Goal: Navigation & Orientation: Find specific page/section

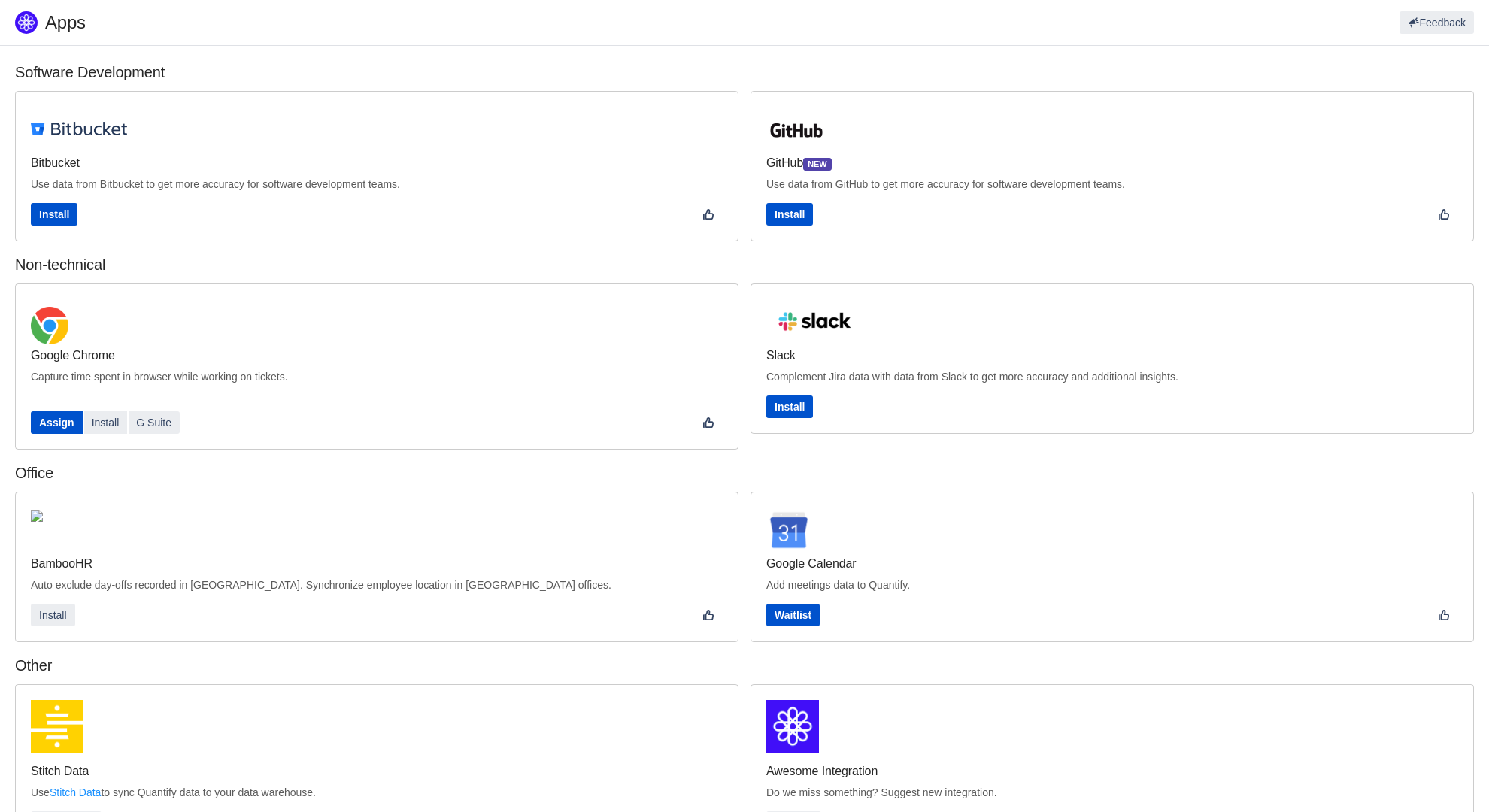
scroll to position [231, 0]
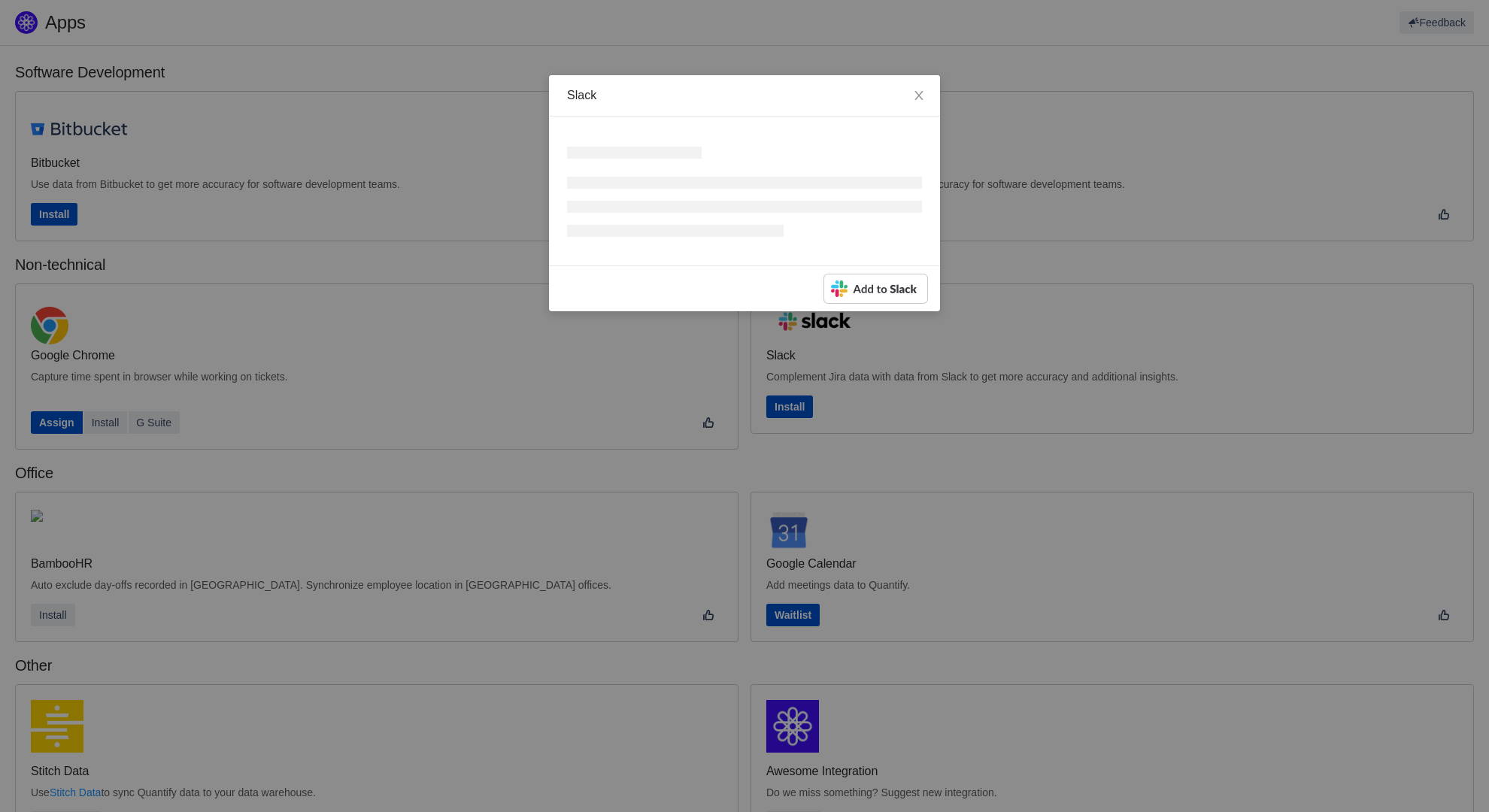
scroll to position [231, 0]
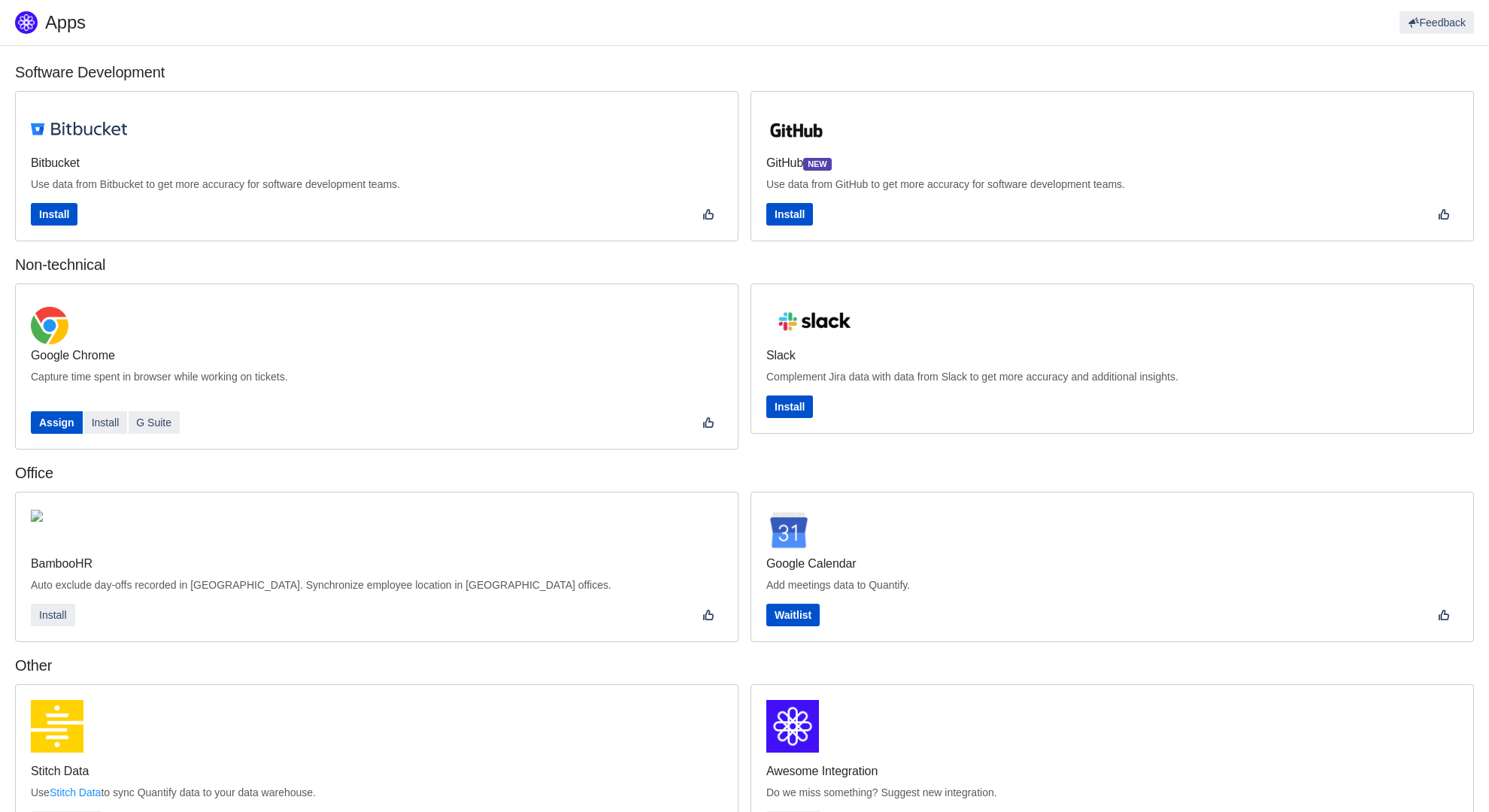
scroll to position [231, 0]
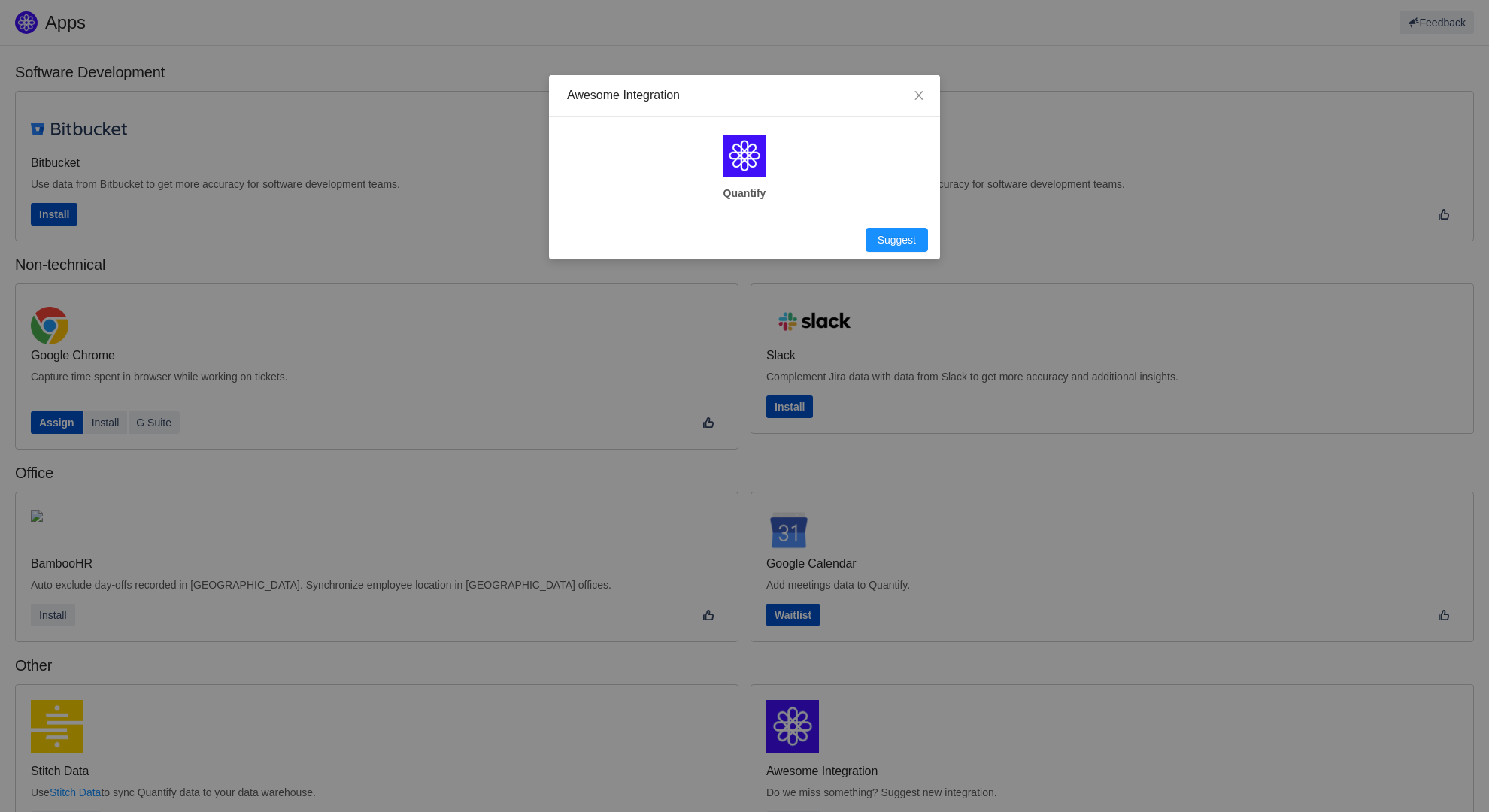
scroll to position [231, 0]
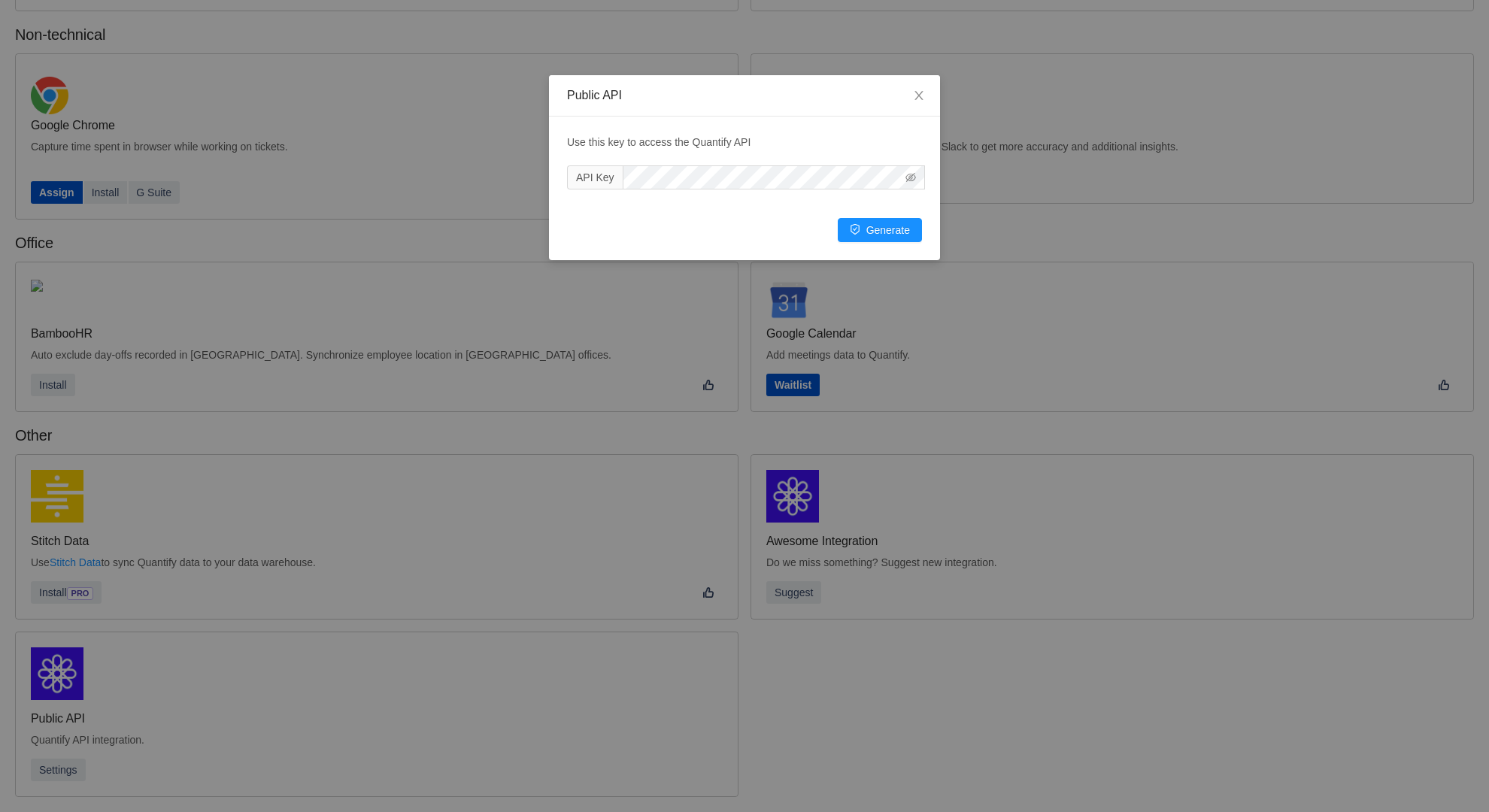
scroll to position [203, 0]
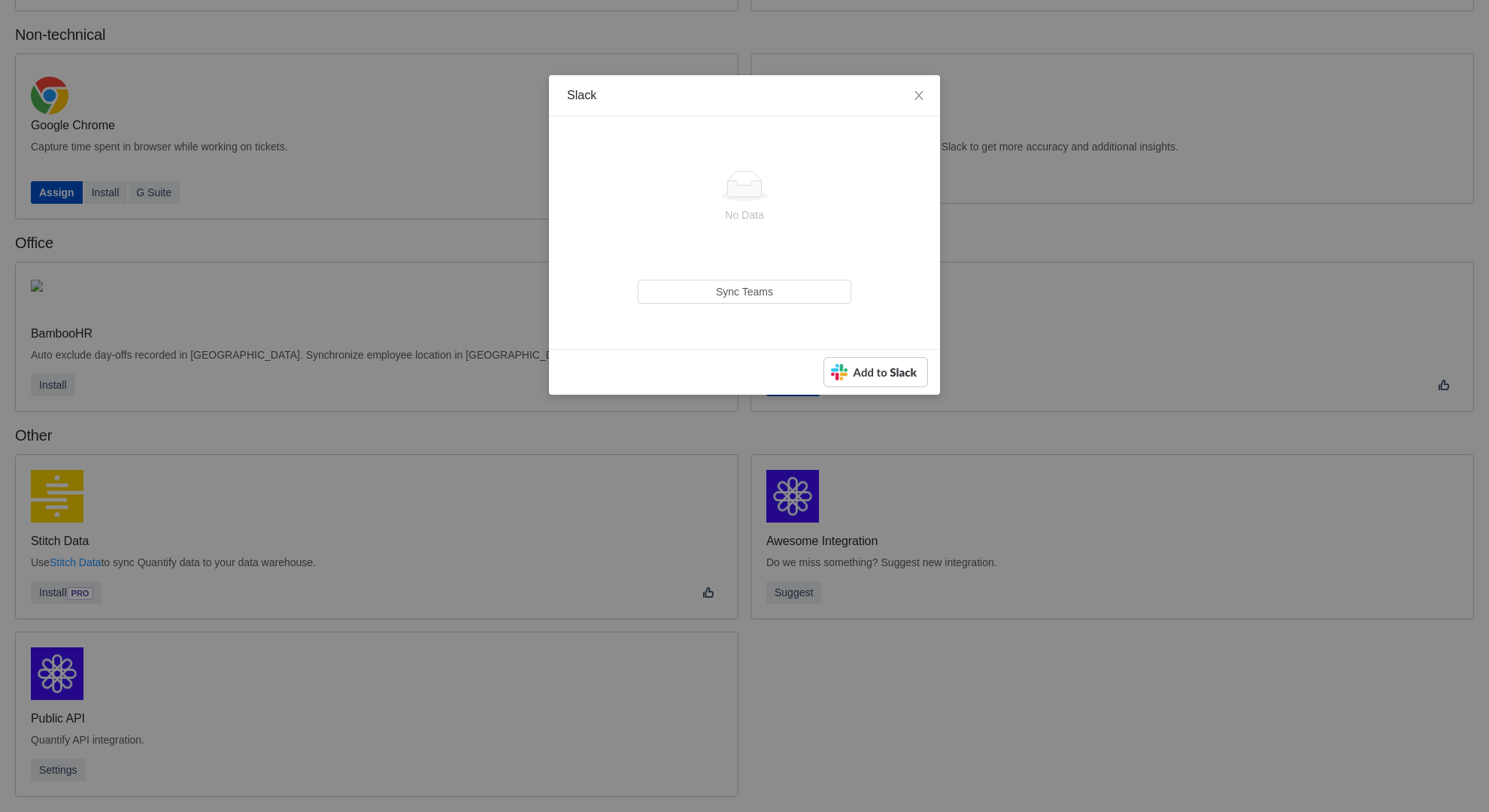
scroll to position [204, 0]
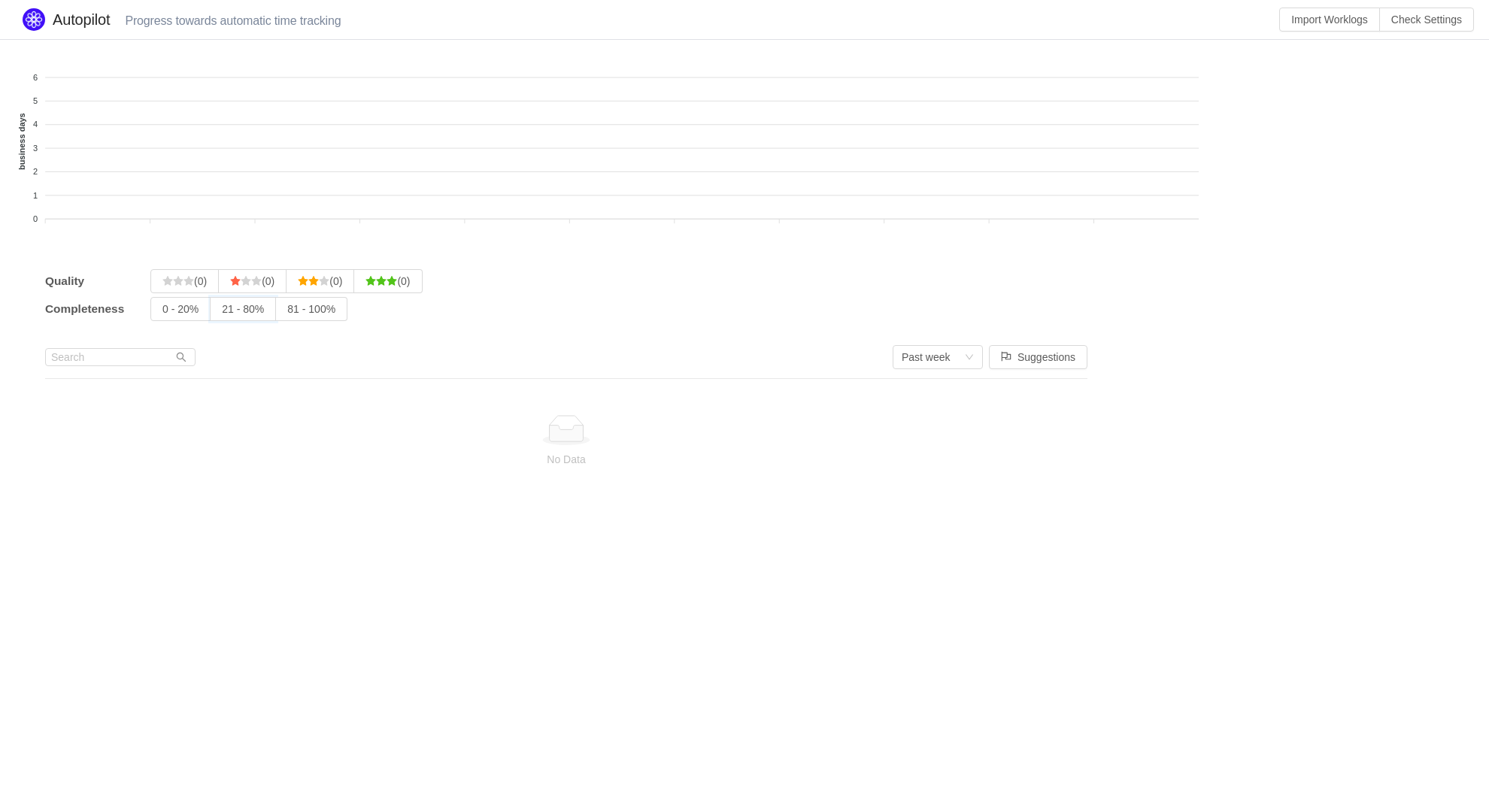
click at [222, 313] on input "21 - 80%" at bounding box center [222, 313] width 0 height 0
click at [162, 285] on input "(0)" at bounding box center [162, 285] width 0 height 0
click at [287, 313] on input "81 - 100%" at bounding box center [287, 313] width 0 height 0
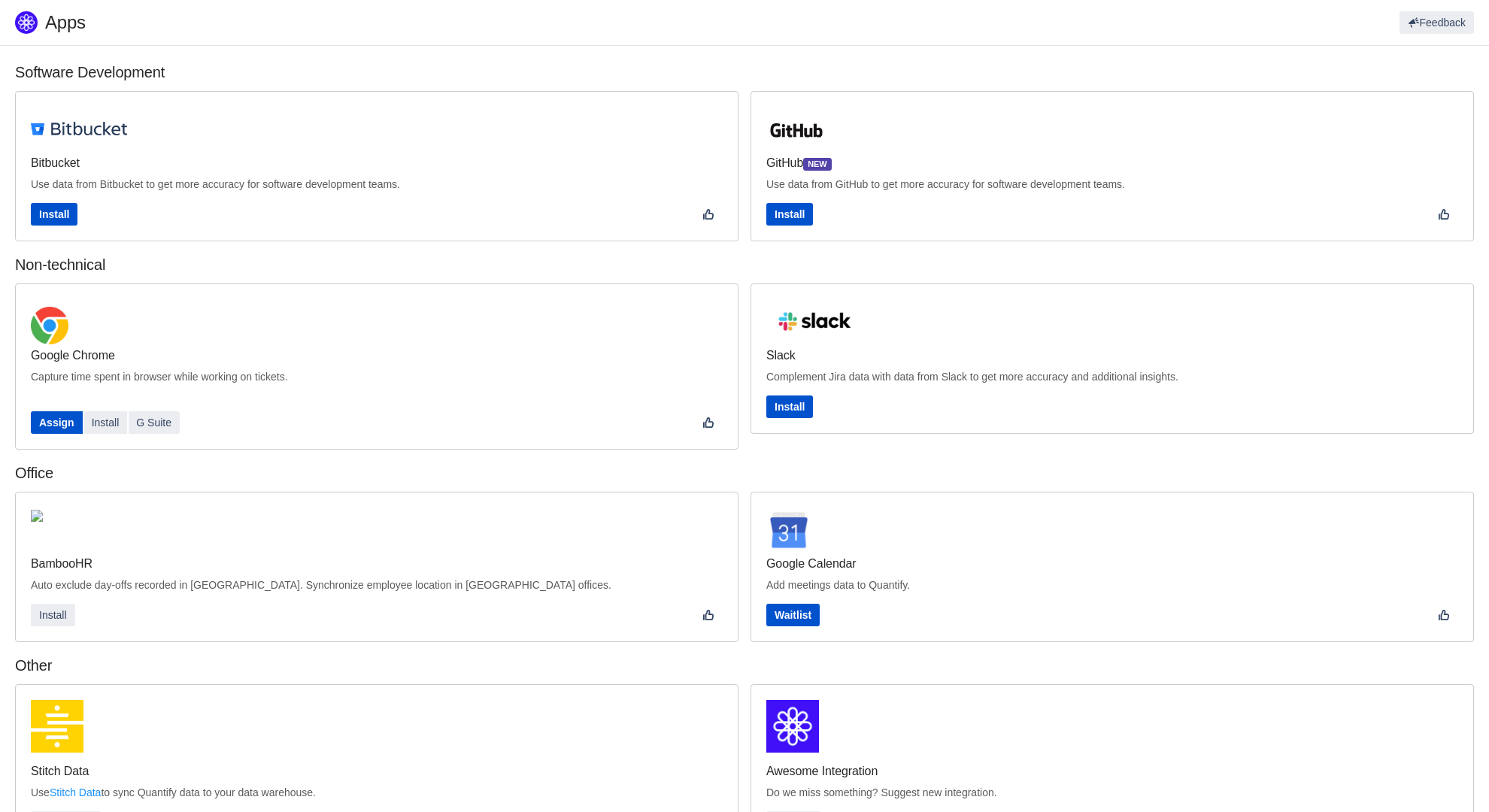
scroll to position [231, 0]
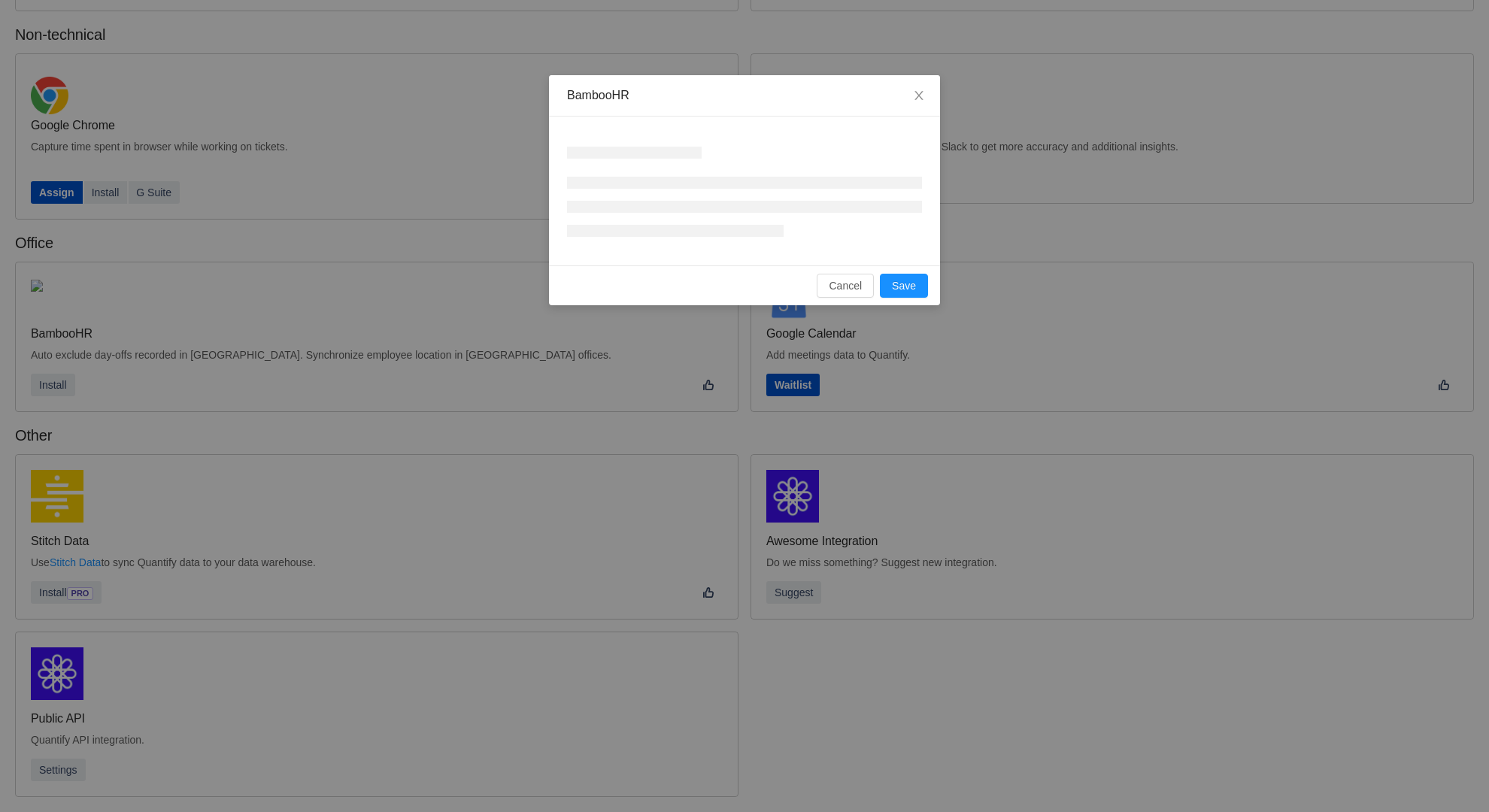
scroll to position [204, 0]
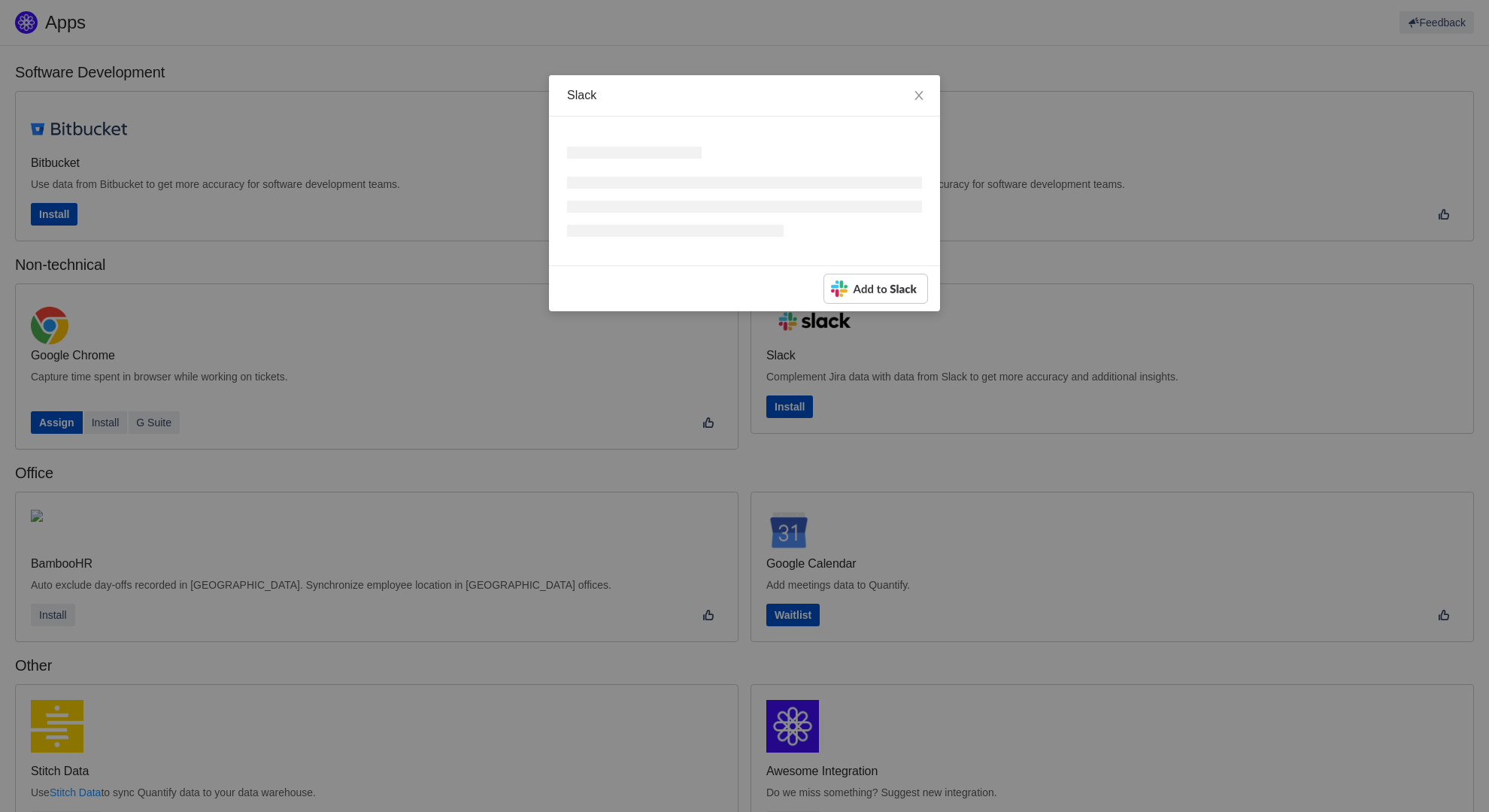
scroll to position [231, 0]
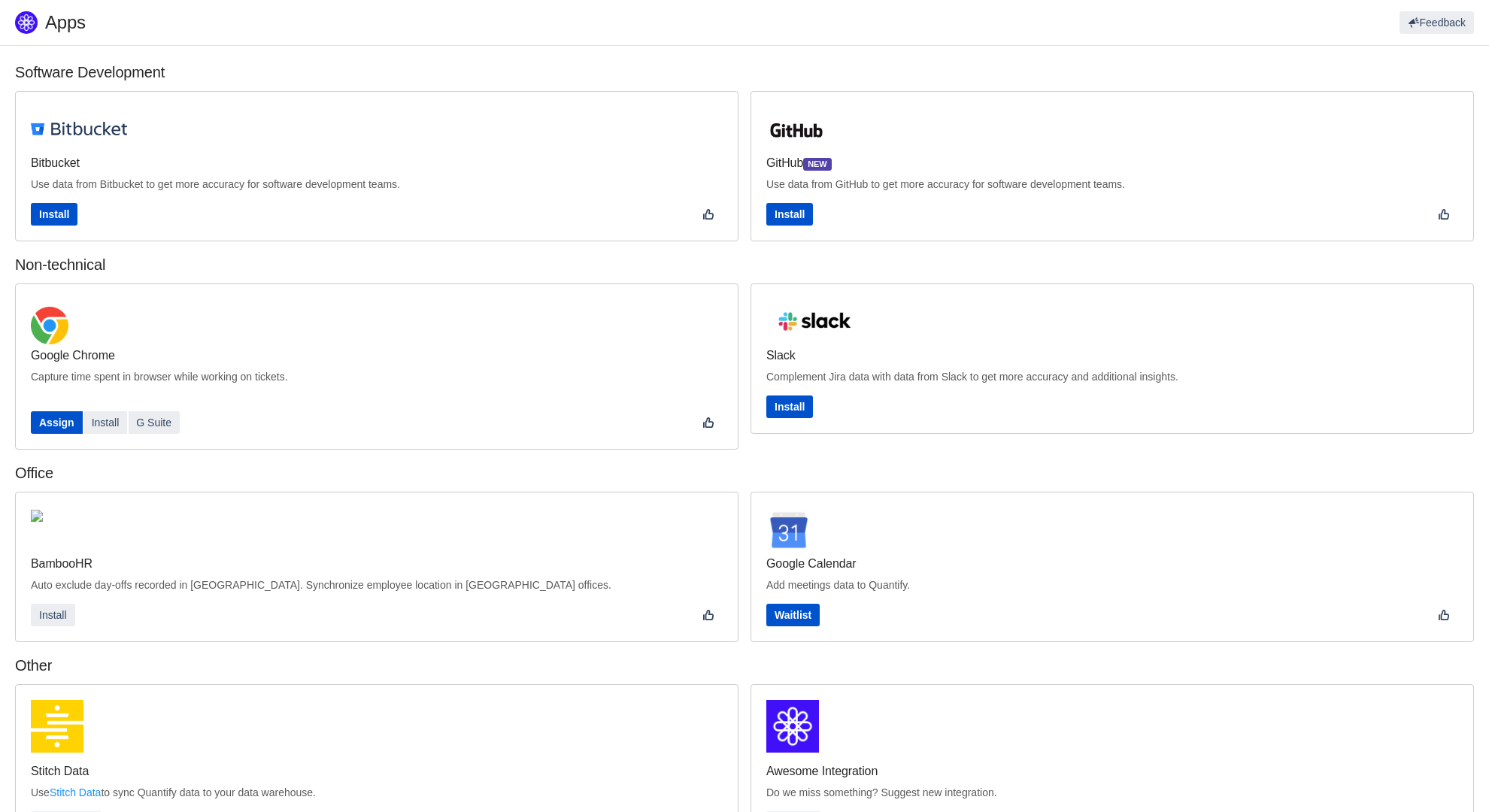
scroll to position [231, 0]
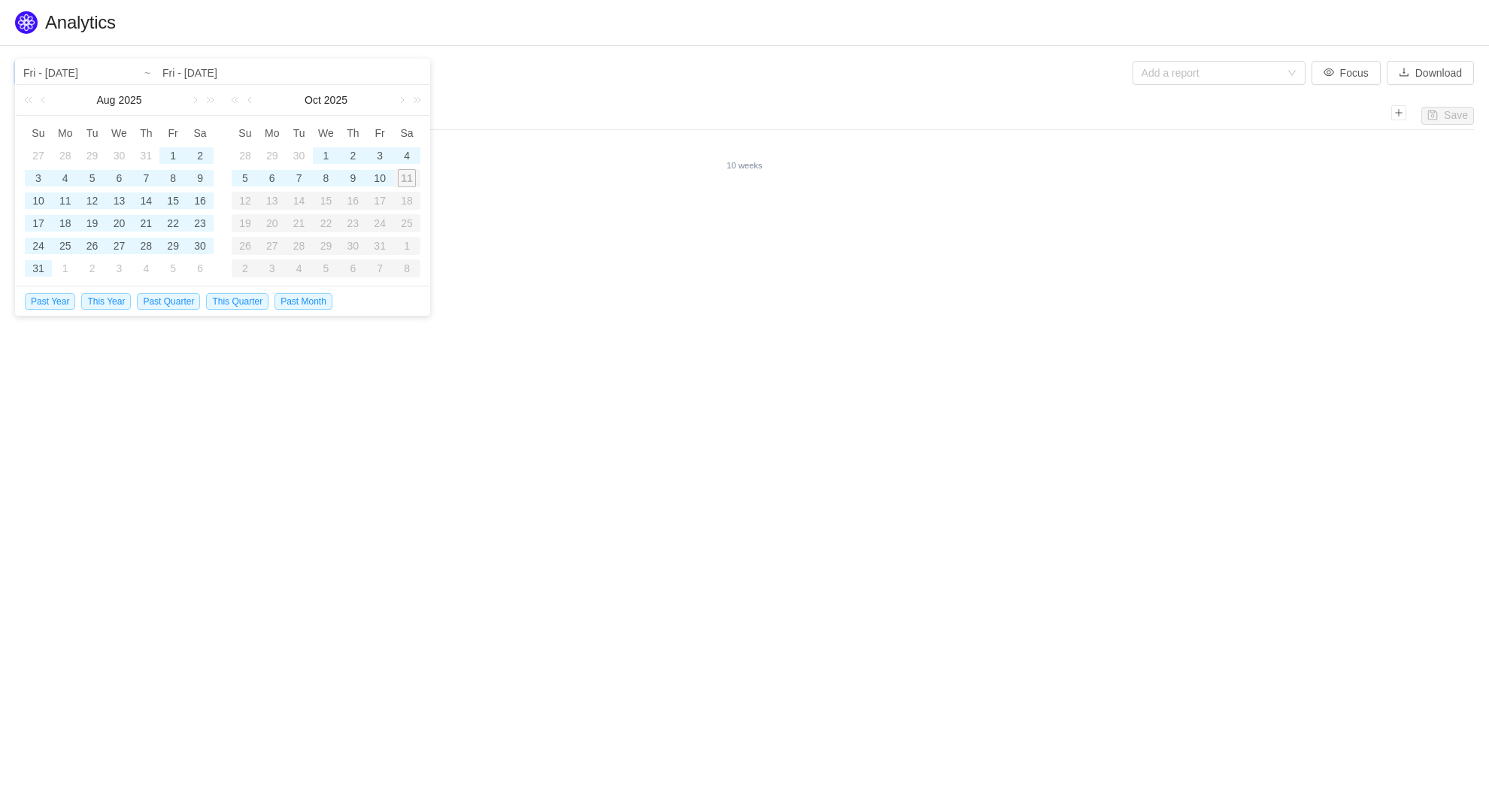
type input "Mon - Jul 28, 2025"
type input "Sun - Aug 24, 2025"
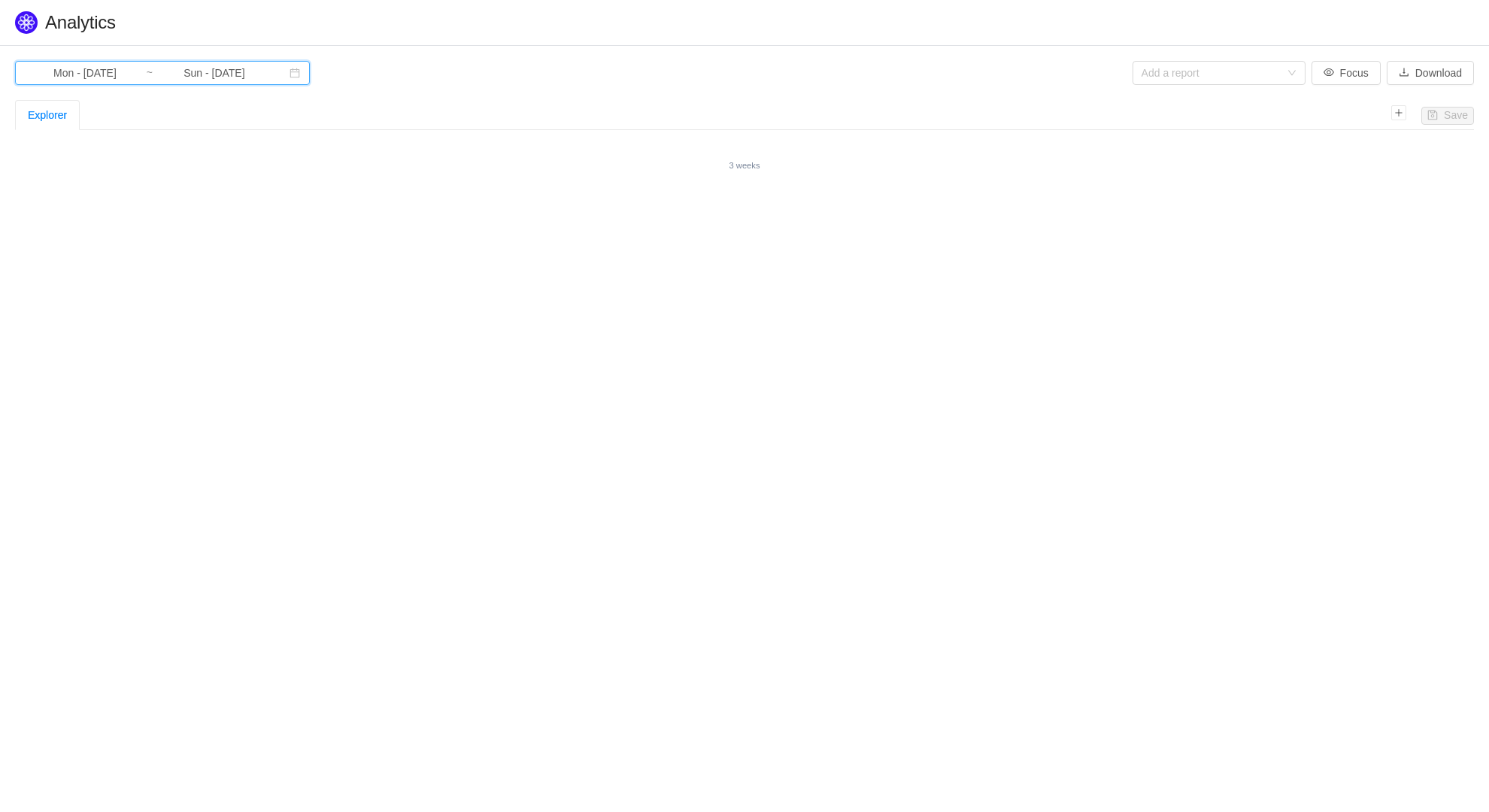
type input "Sat - Aug 09, 2025"
type input "Mon - Sep 01, 2025"
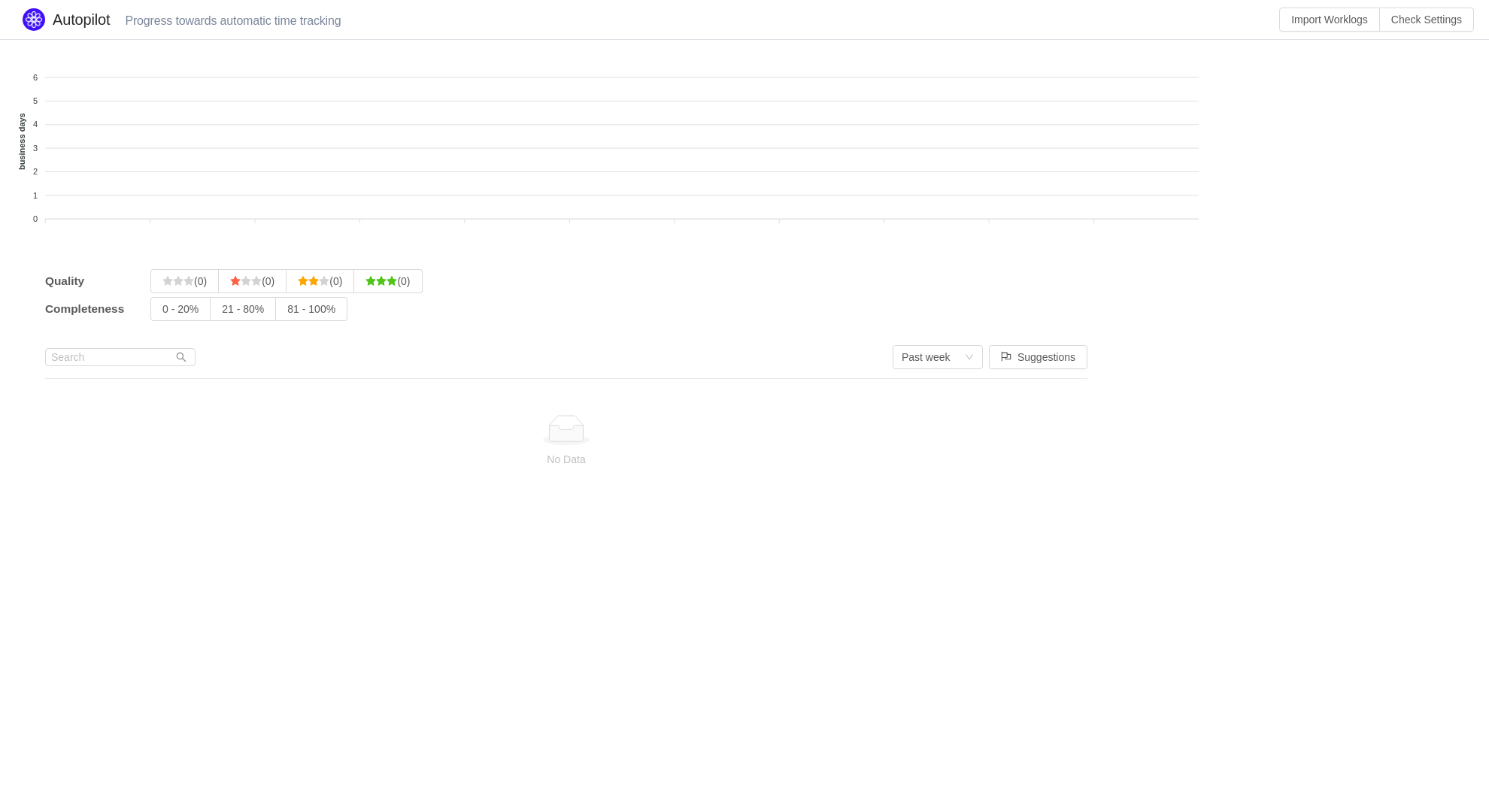
click at [162, 313] on input "0 - 20%" at bounding box center [162, 313] width 0 height 0
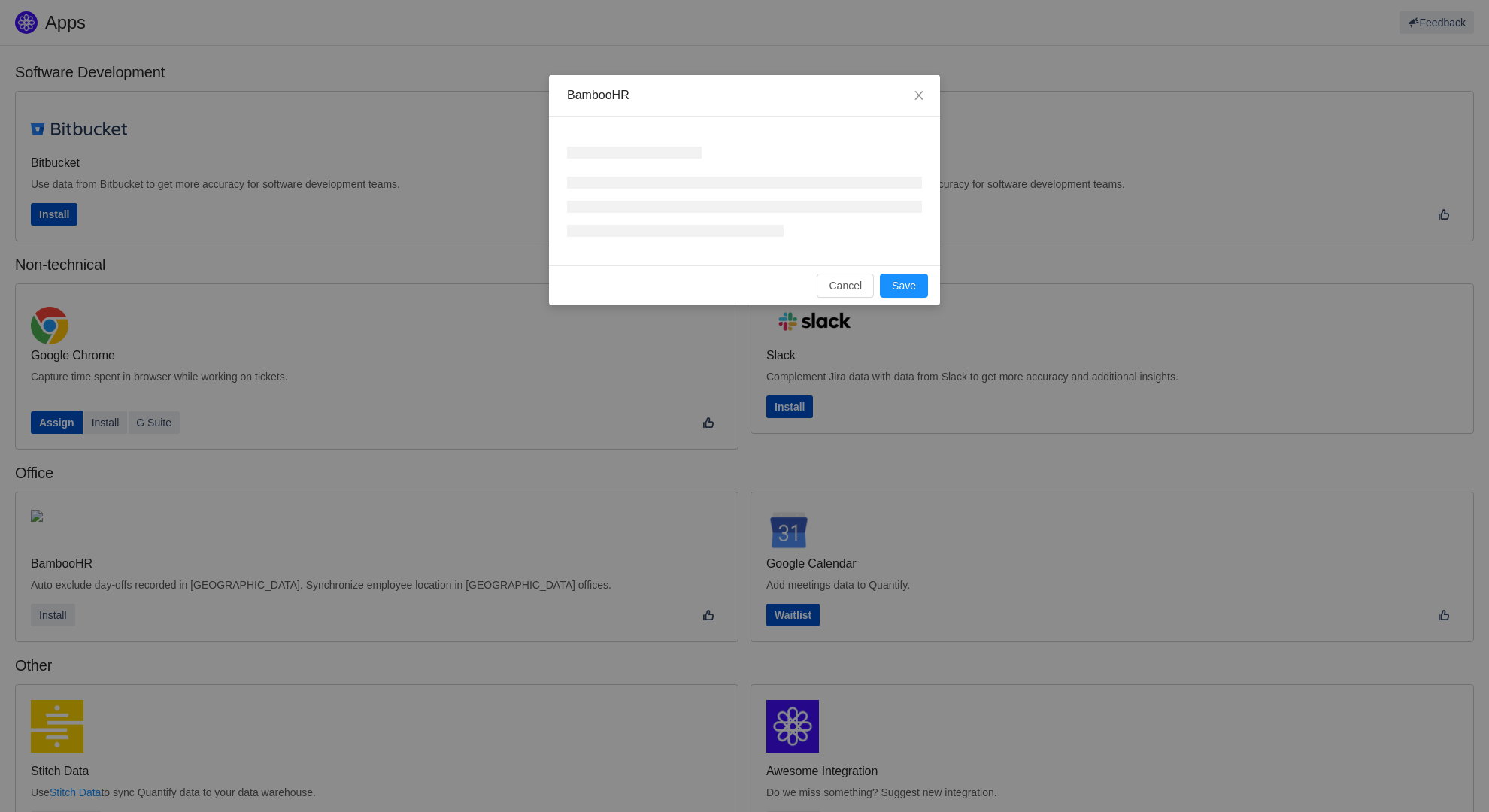
scroll to position [231, 0]
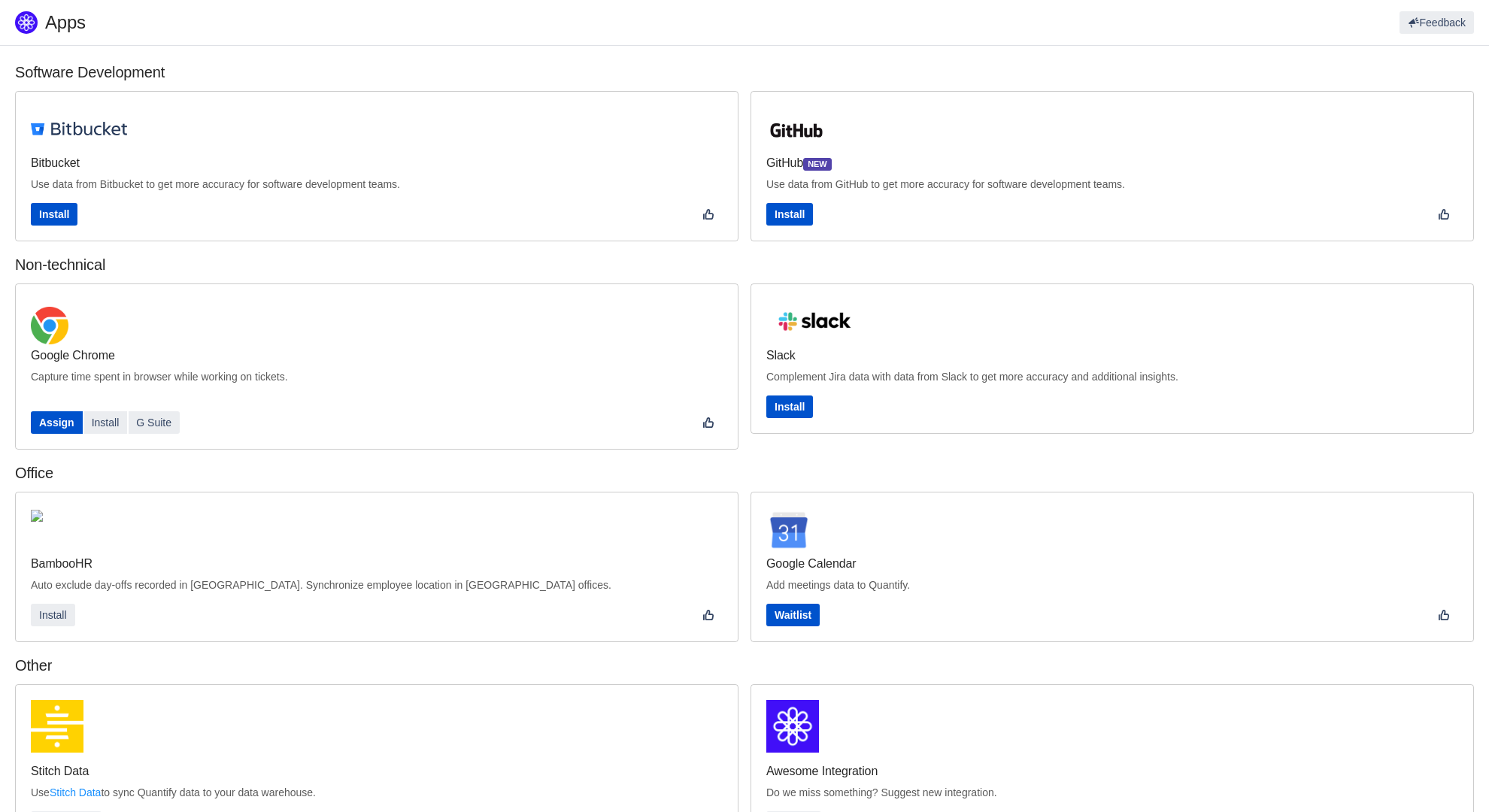
scroll to position [204, 0]
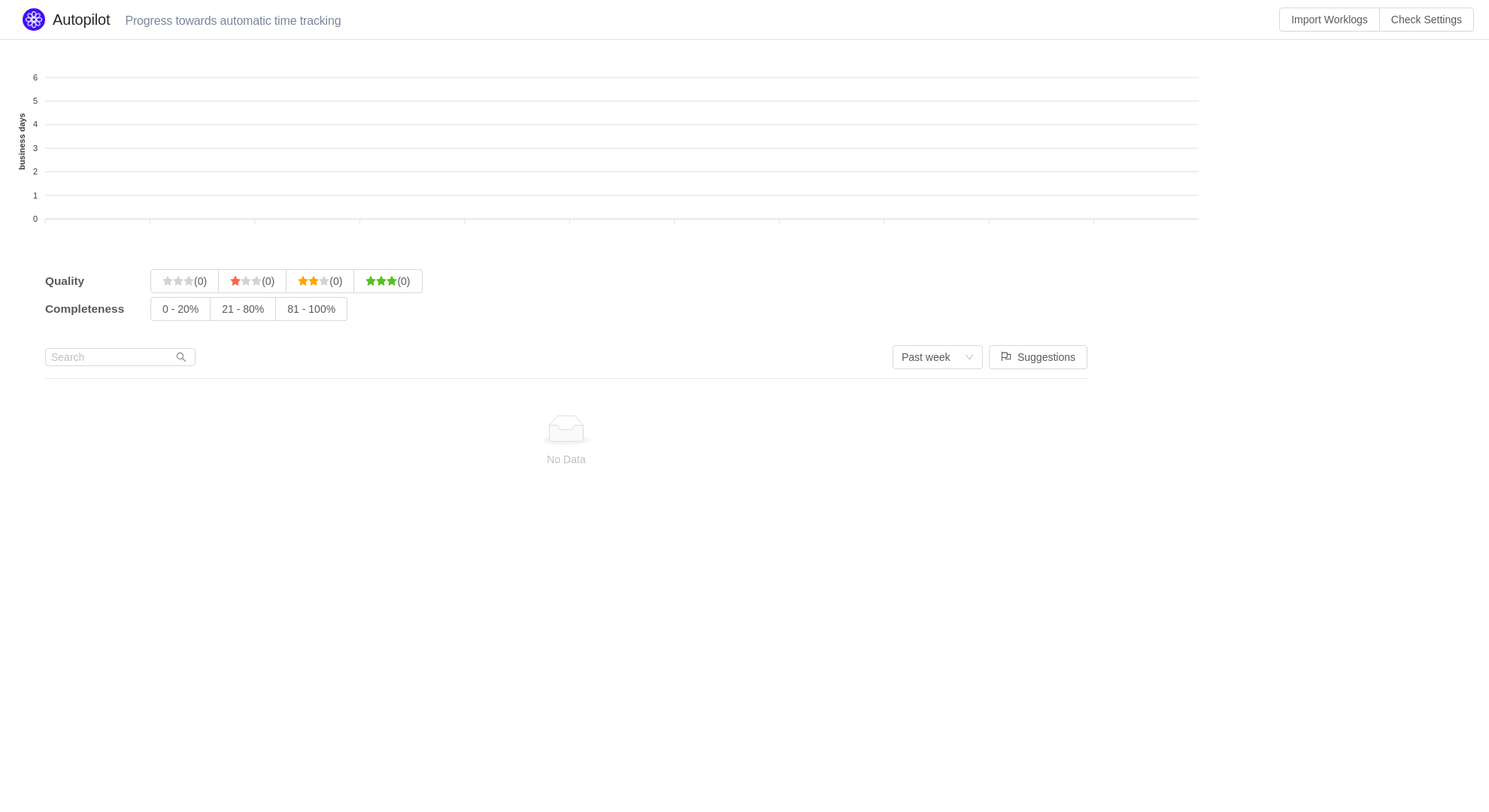
click at [162, 313] on input "0 - 20%" at bounding box center [162, 313] width 0 height 0
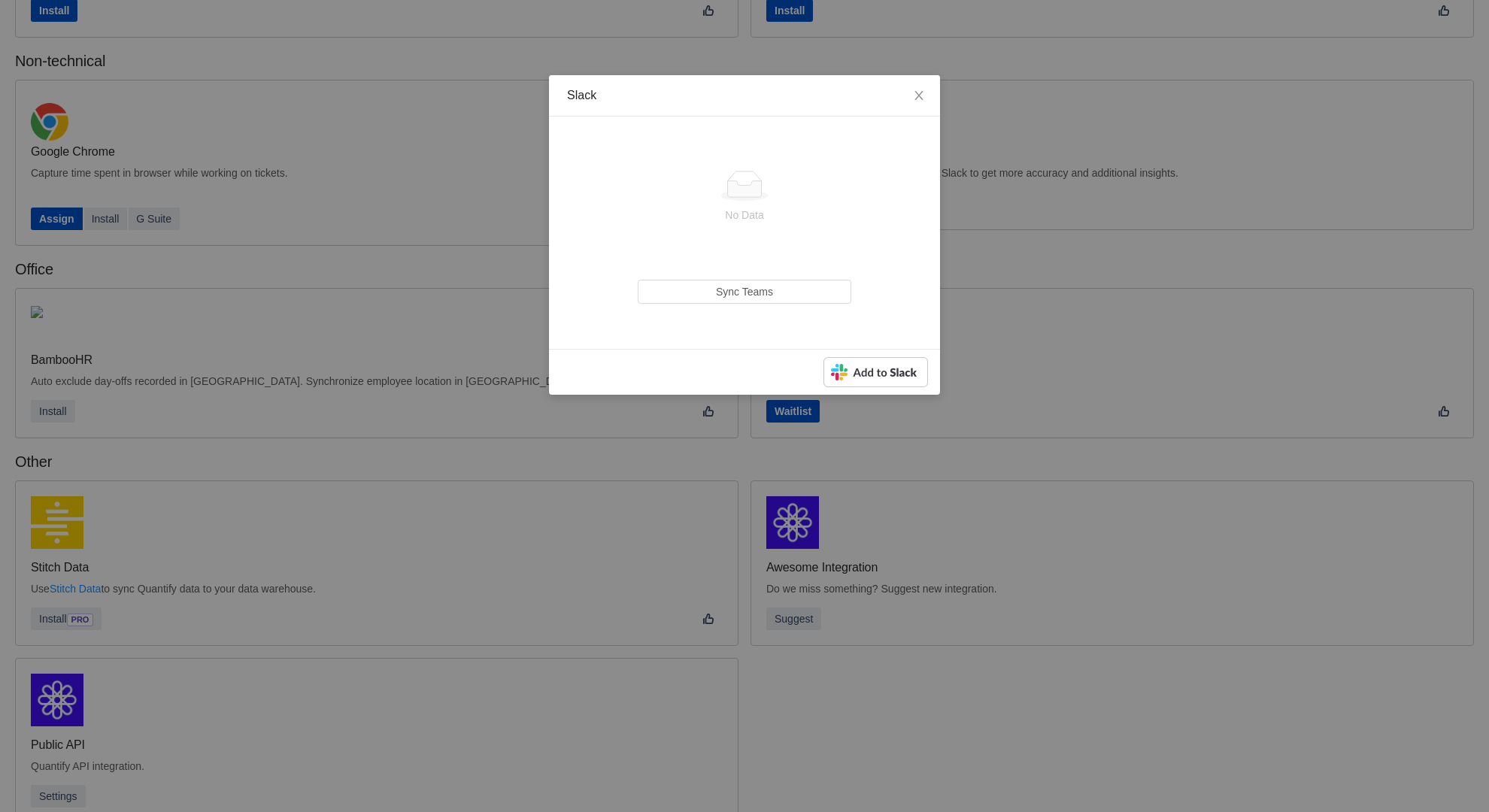
scroll to position [203, 0]
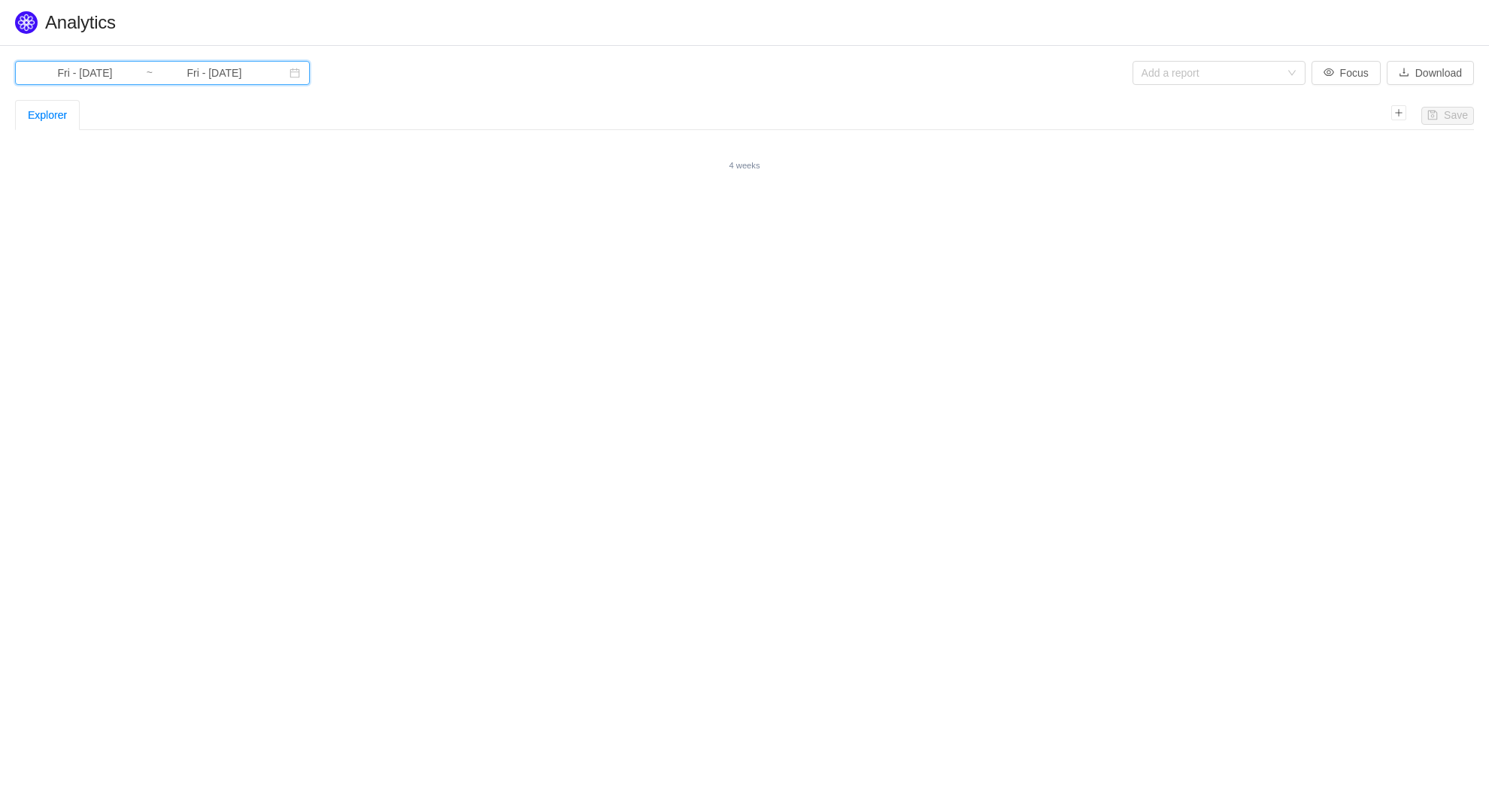
type input "Mon - [DATE]"
type input "Tue - Sep 30, 2025"
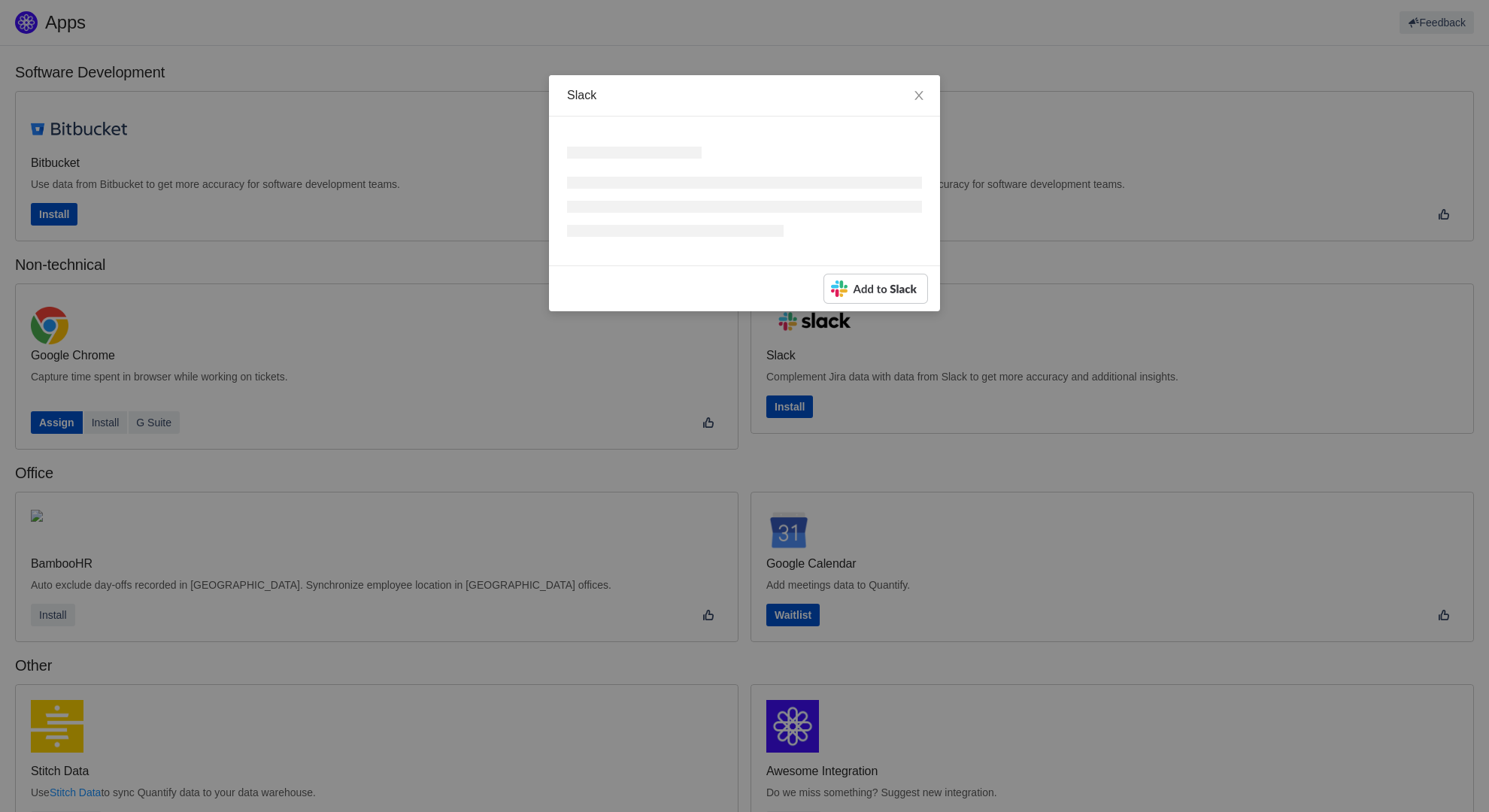
scroll to position [231, 0]
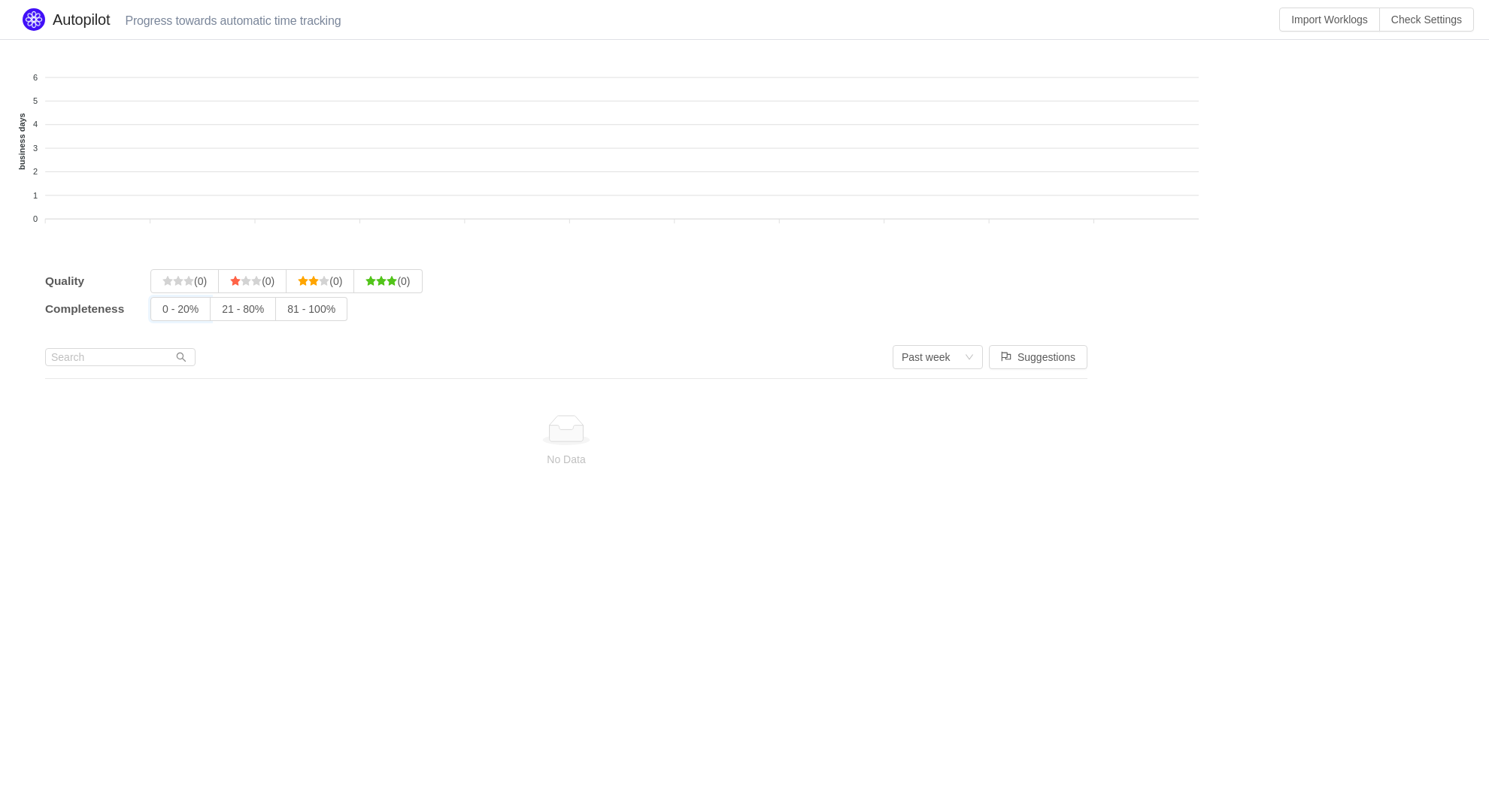
click at [162, 313] on input "0 - 20%" at bounding box center [162, 313] width 0 height 0
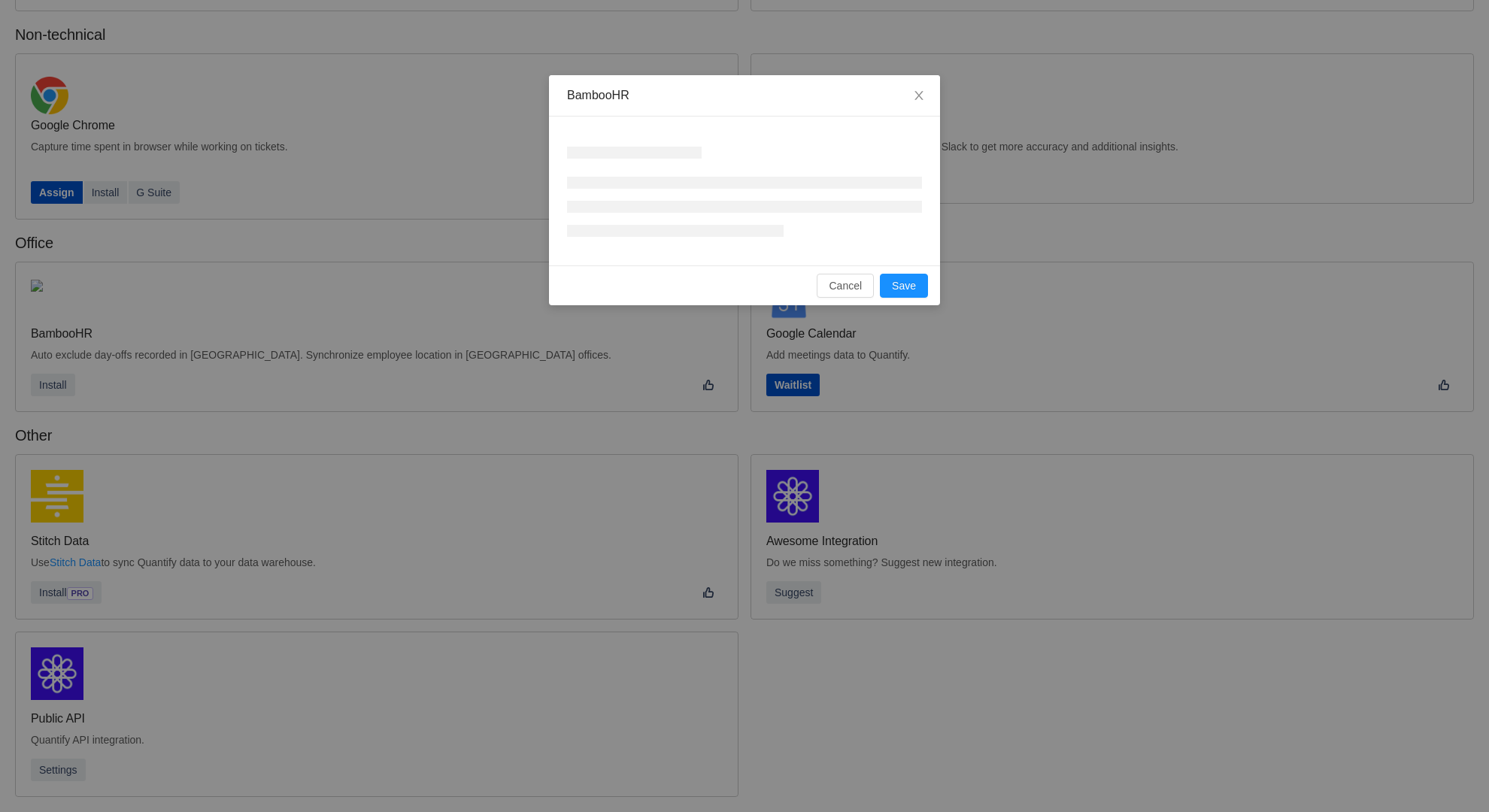
scroll to position [204, 0]
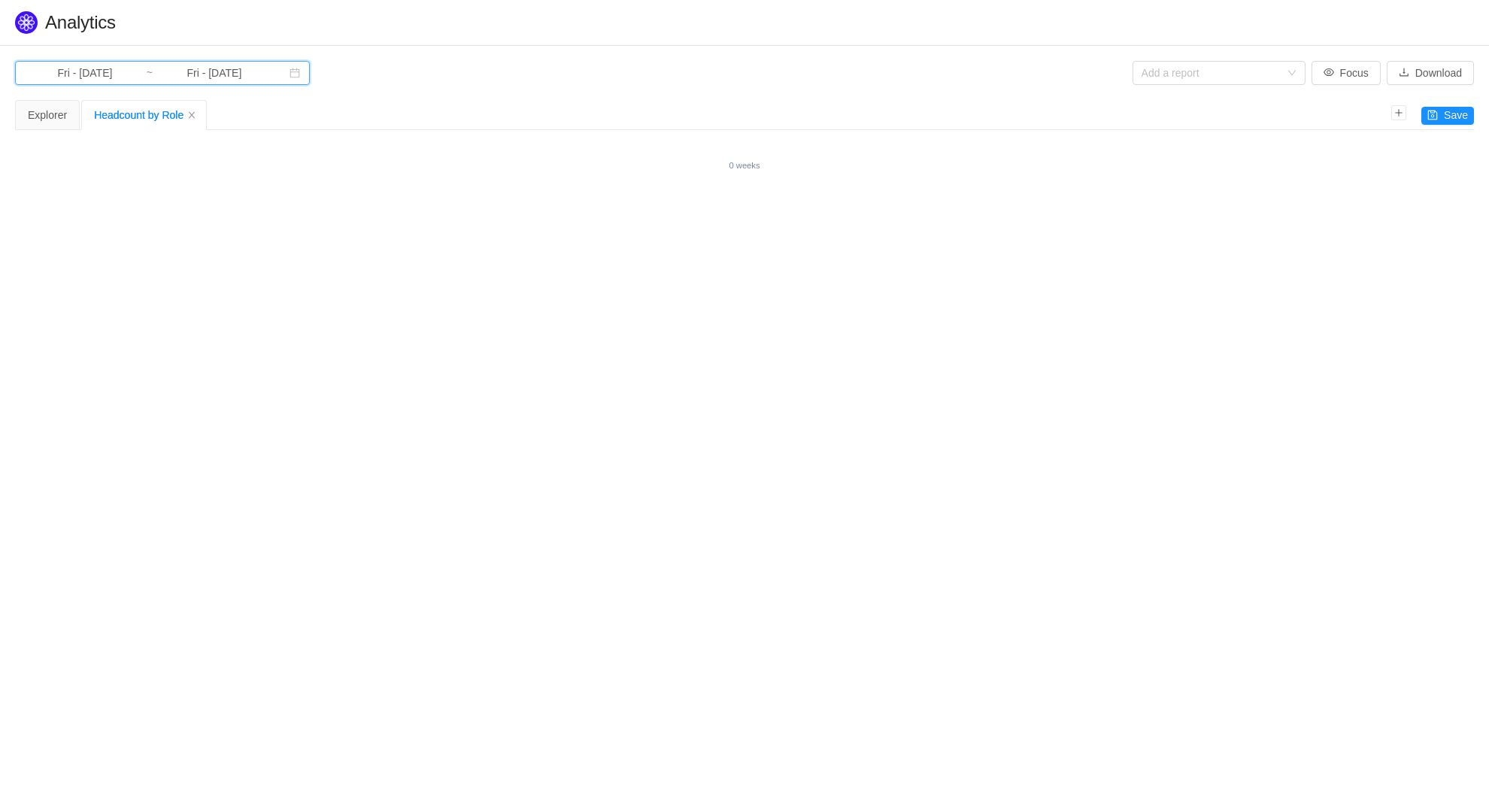
type input "Wed - Oct 01, 2025"
type input "Sat - Oct 04, 2025"
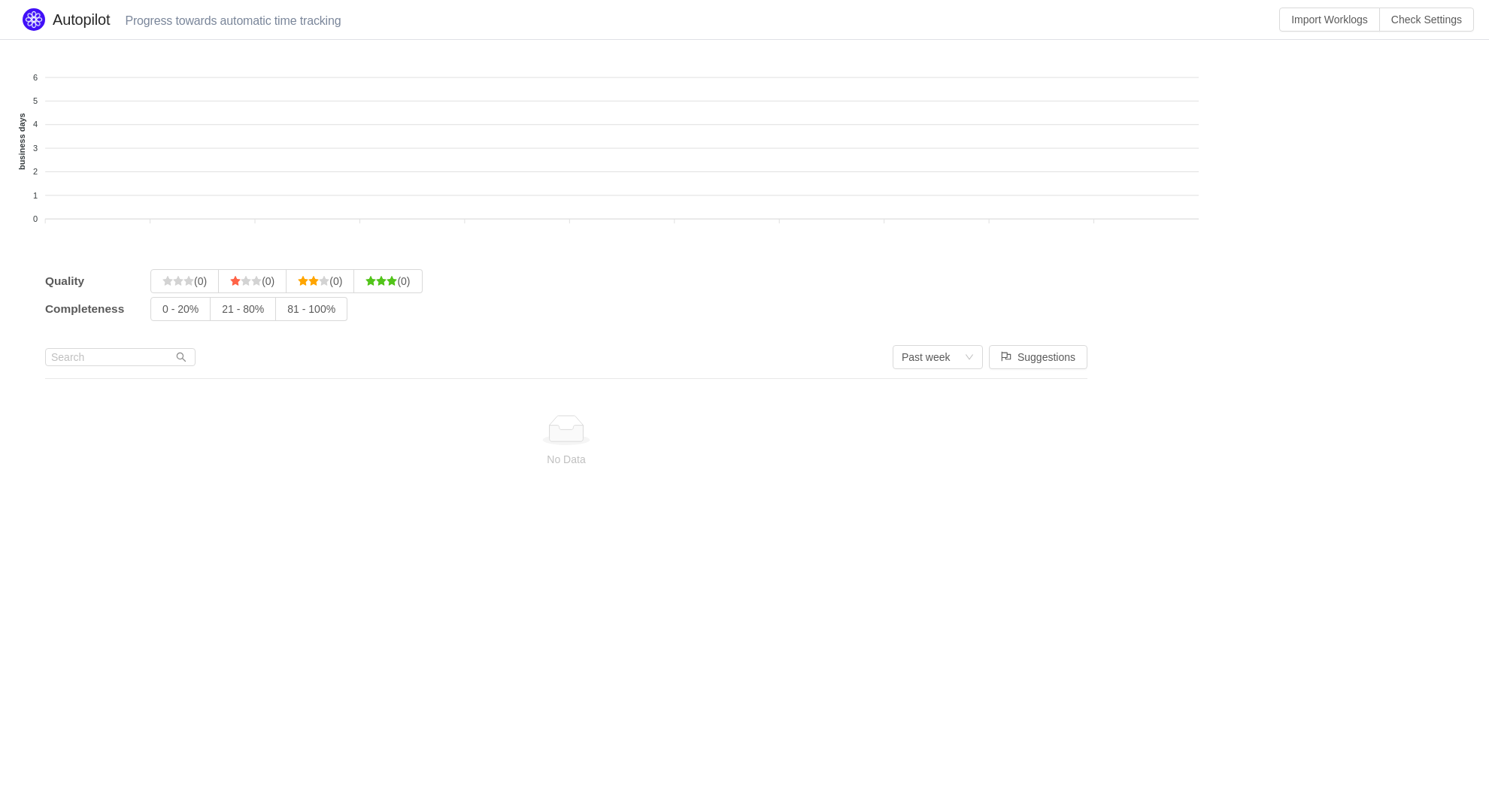
click at [162, 313] on input "0 - 20%" at bounding box center [162, 313] width 0 height 0
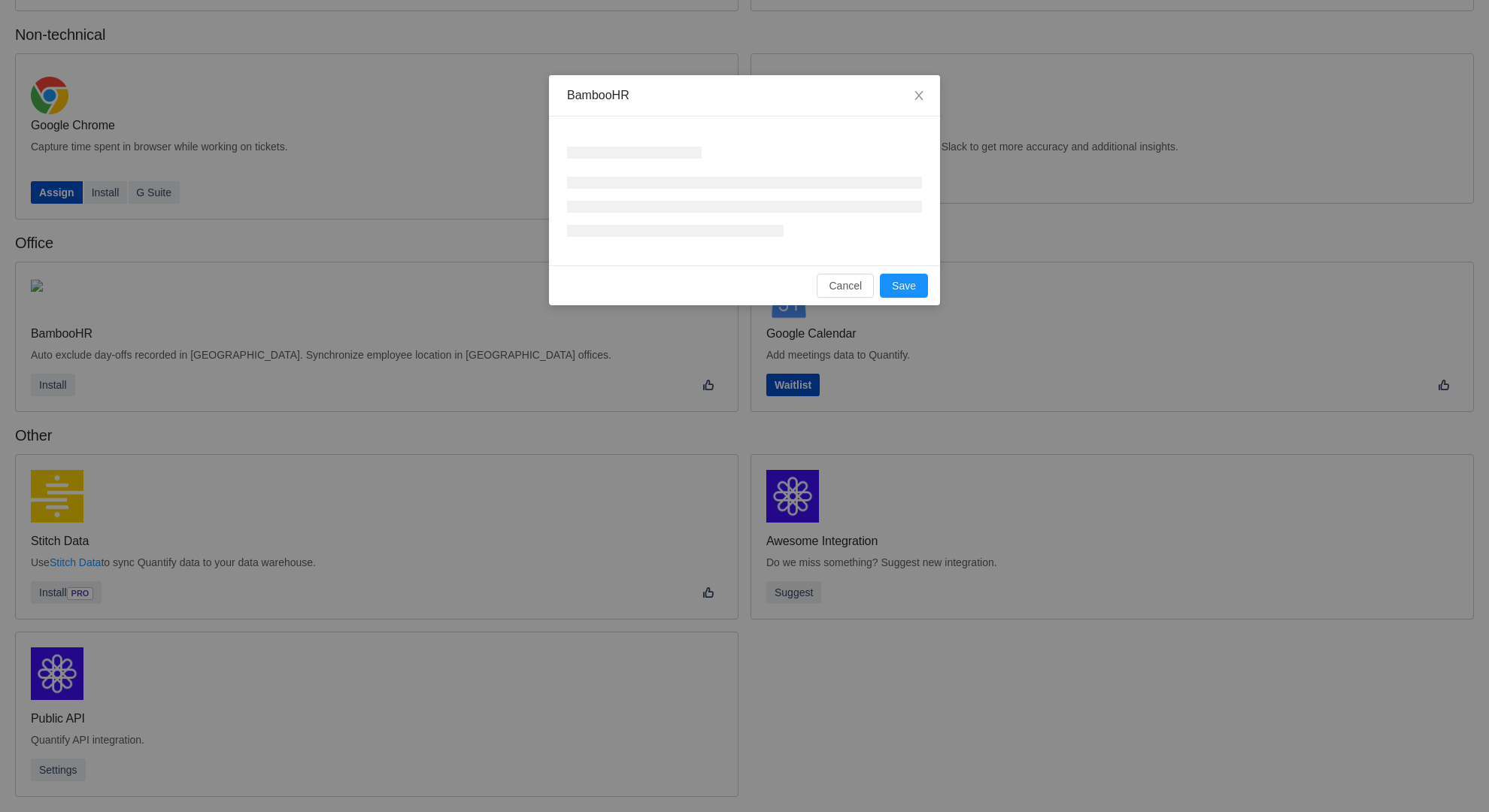
scroll to position [204, 0]
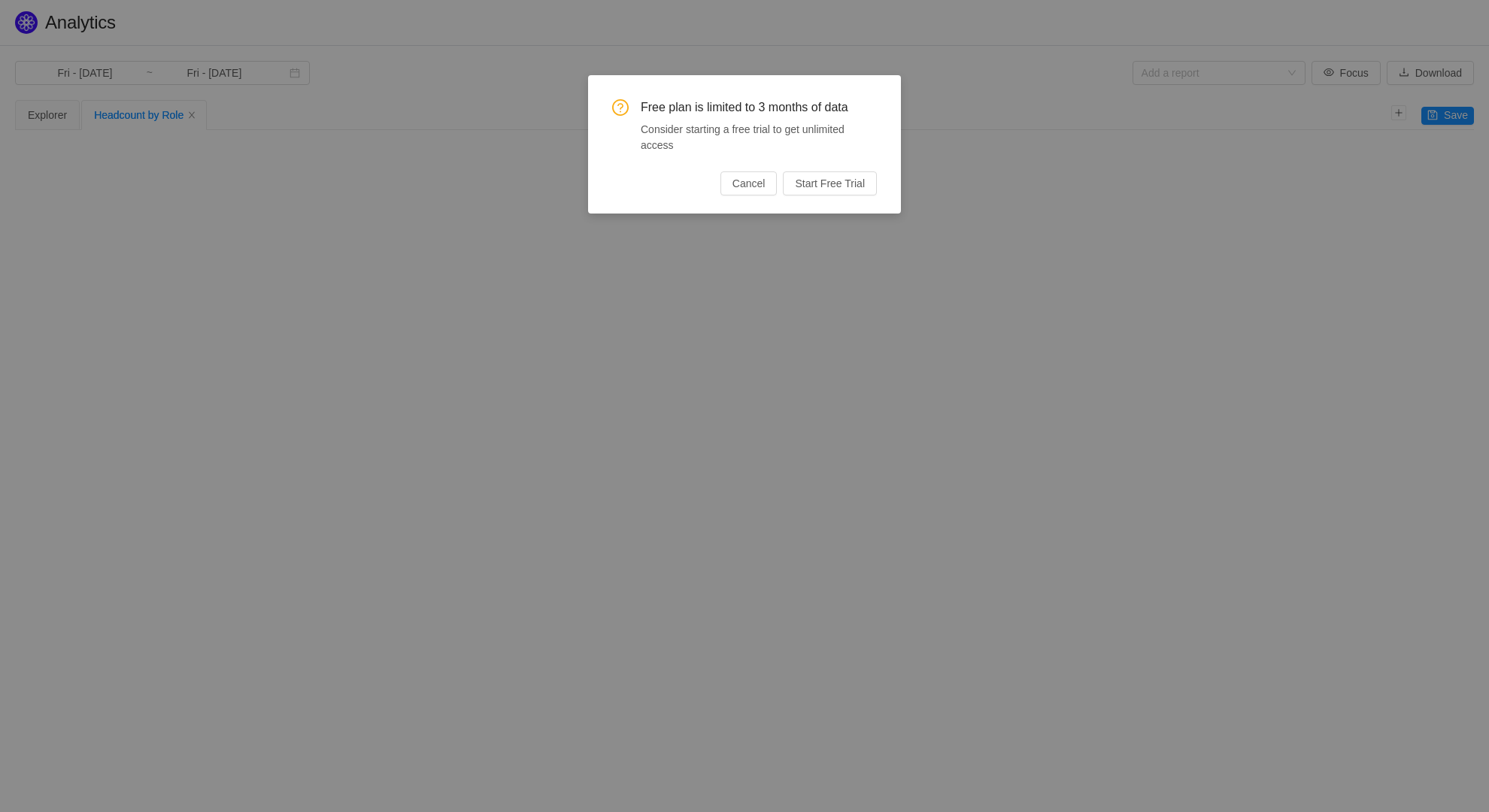
type input "Mon - Jan 01, 2024"
type input "Tue - Dec 31, 2024"
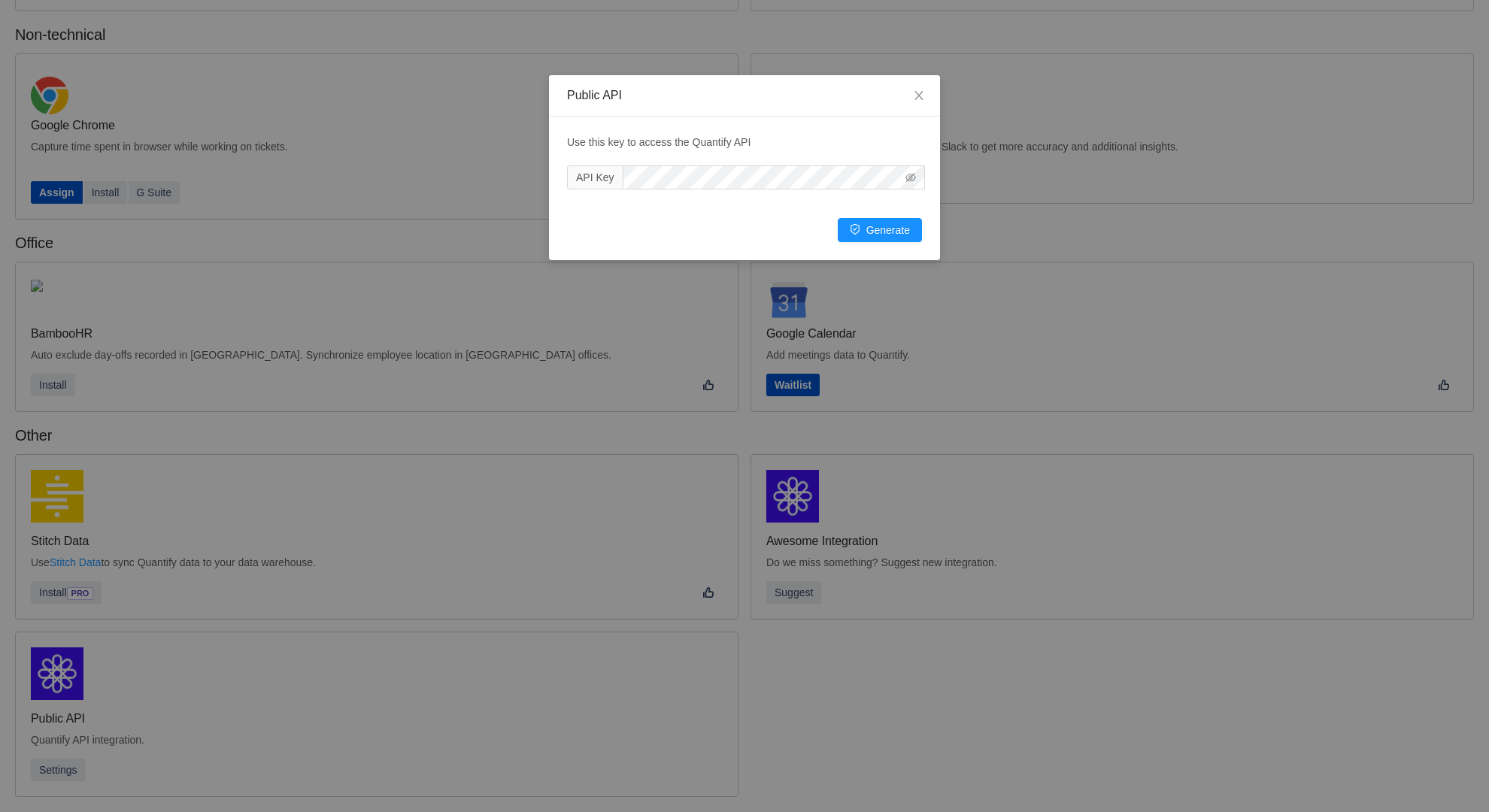
scroll to position [204, 0]
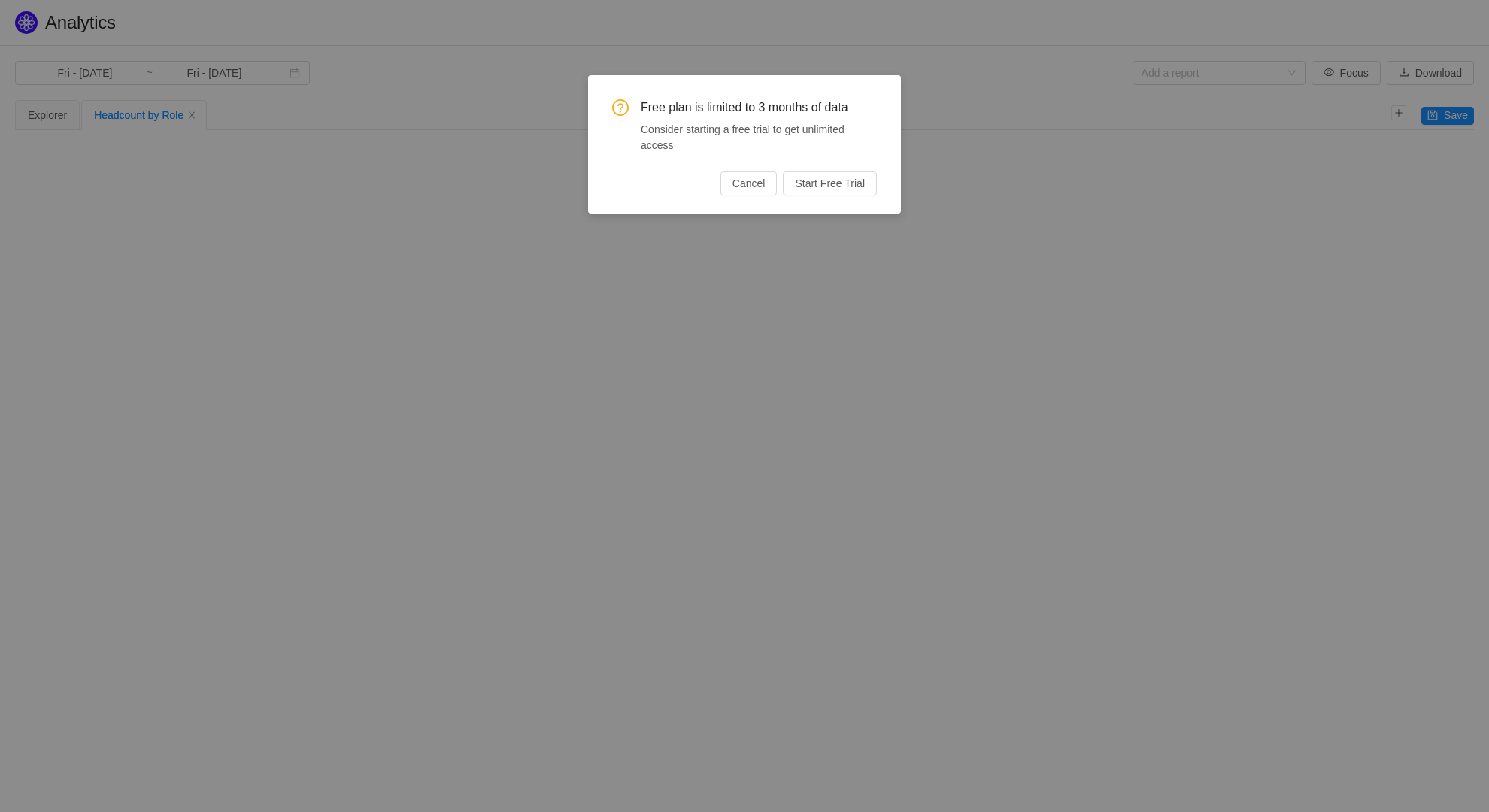
type input "Mon - Jan 01, 2024"
type input "Tue - Dec 31, 2024"
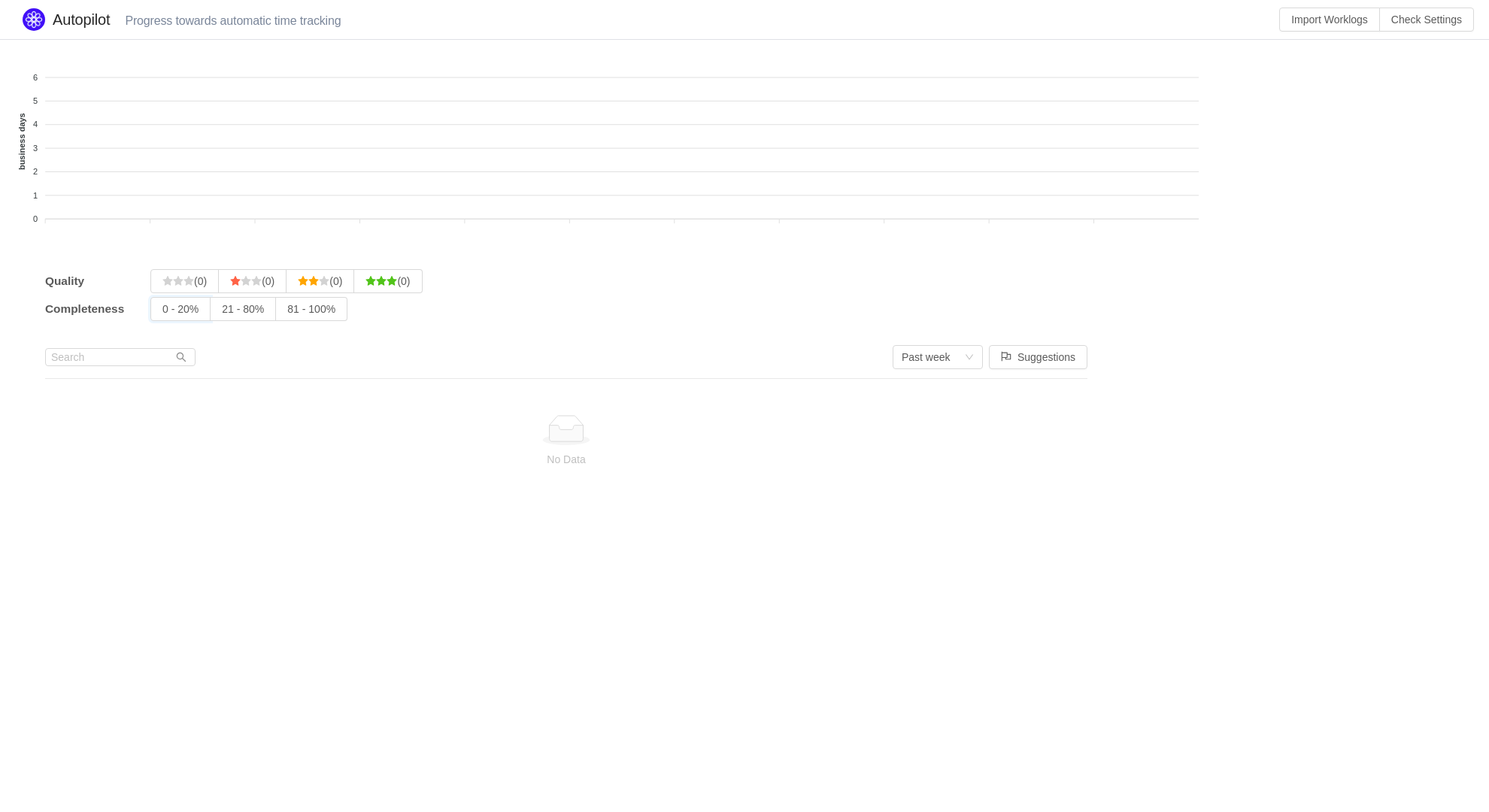
click at [162, 313] on input "0 - 20%" at bounding box center [162, 313] width 0 height 0
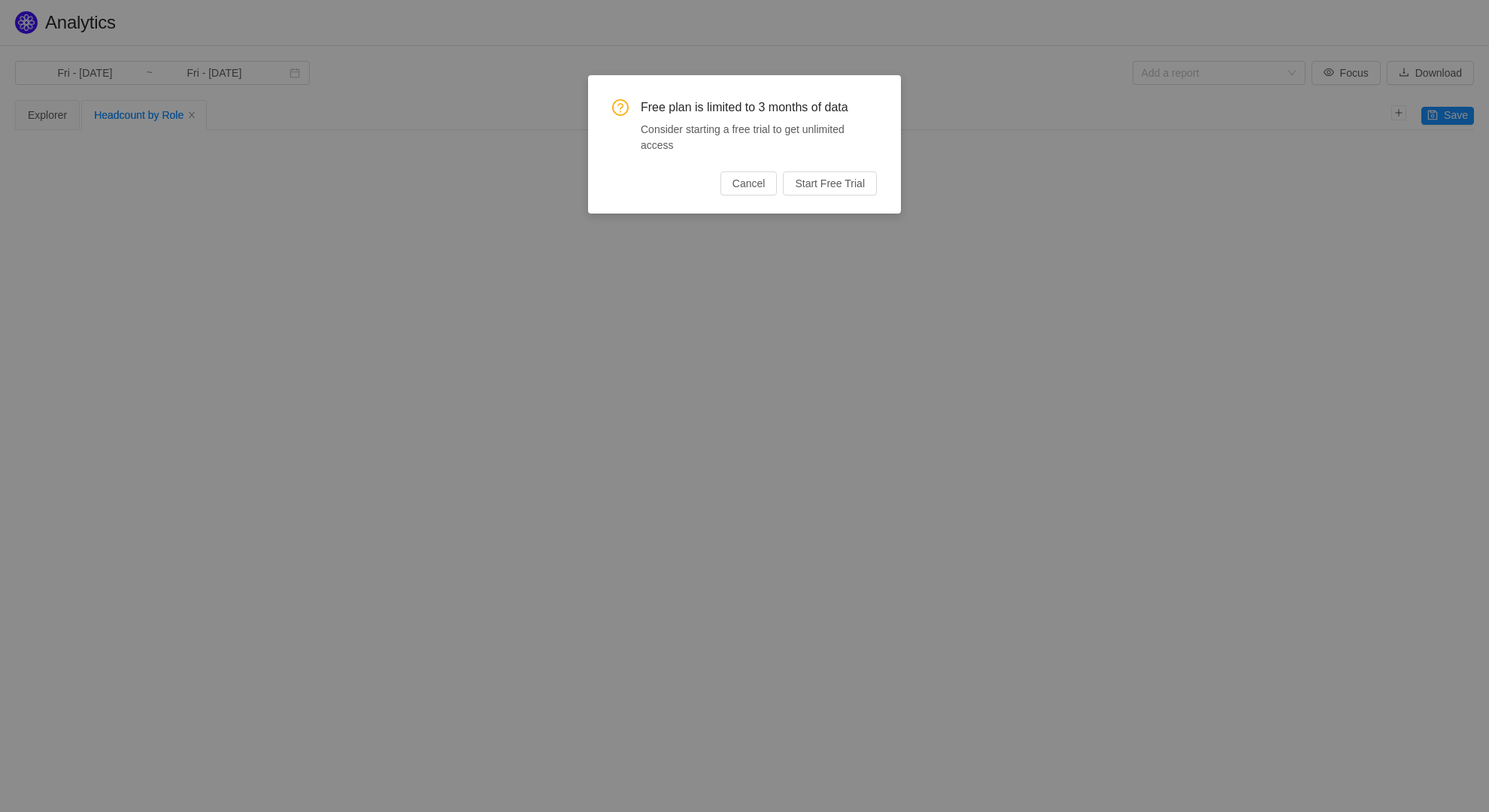
type input "Mon - Jan 01, 2024"
type input "Tue - Dec 31, 2024"
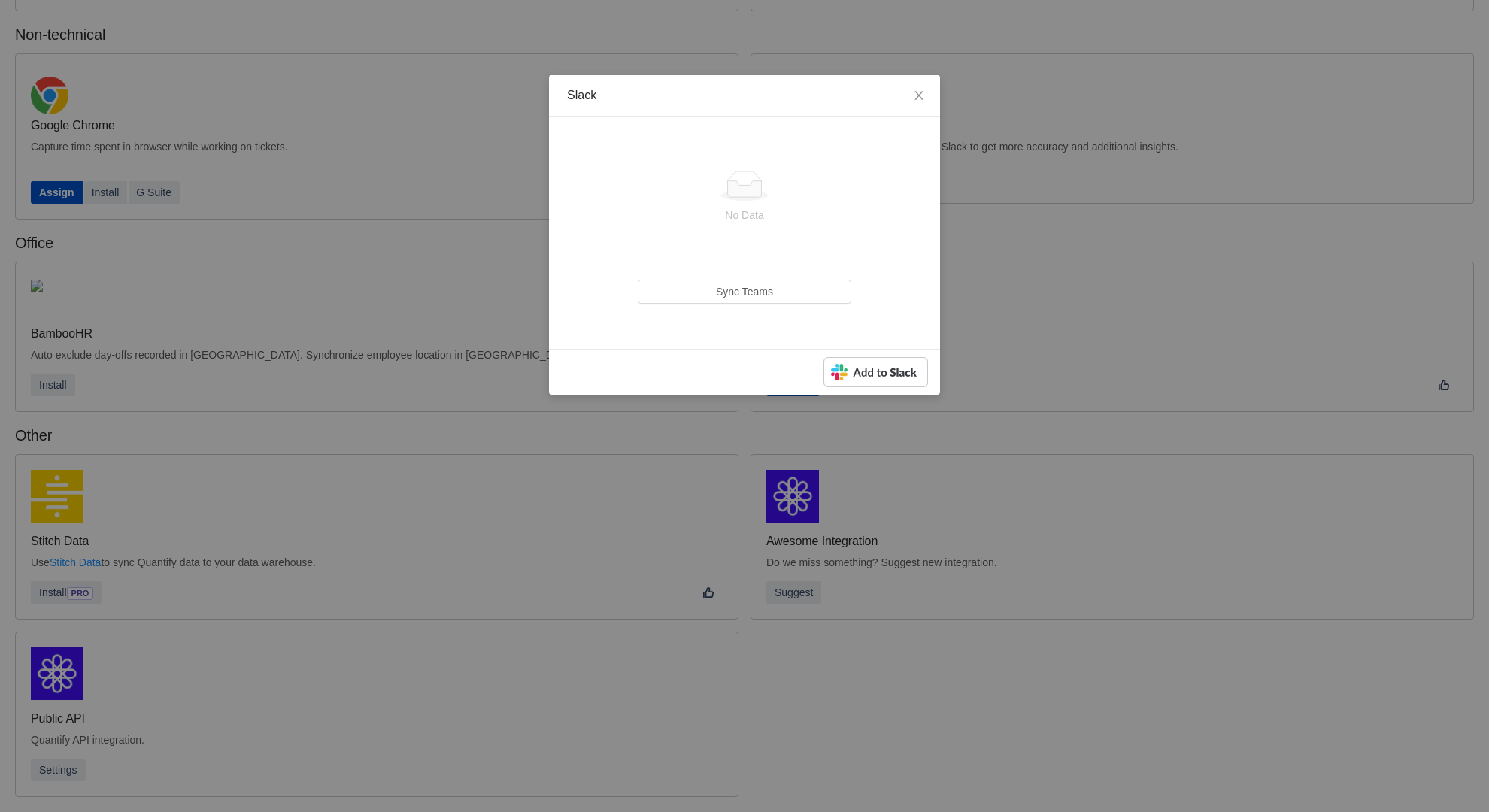
scroll to position [204, 0]
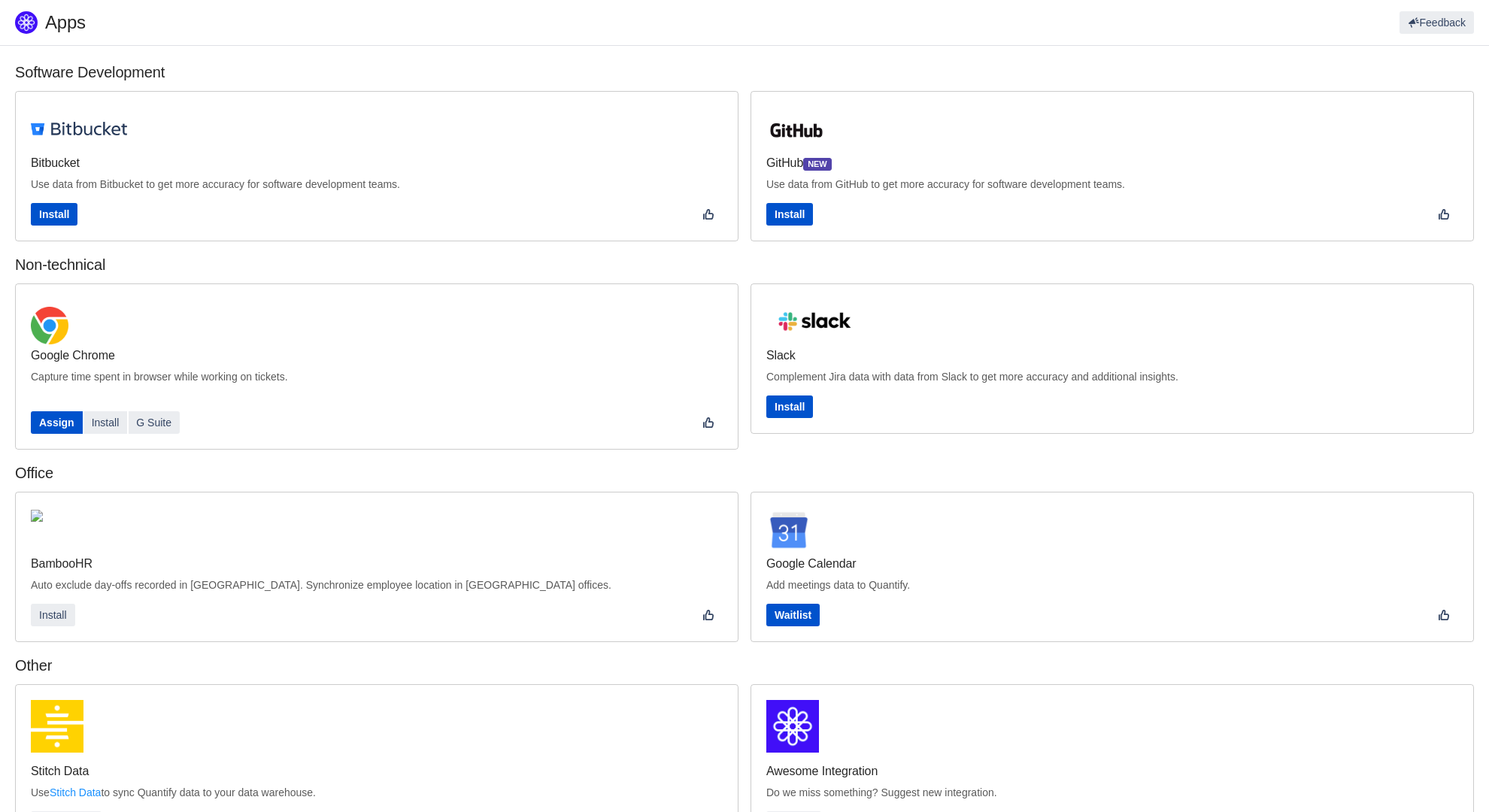
scroll to position [231, 0]
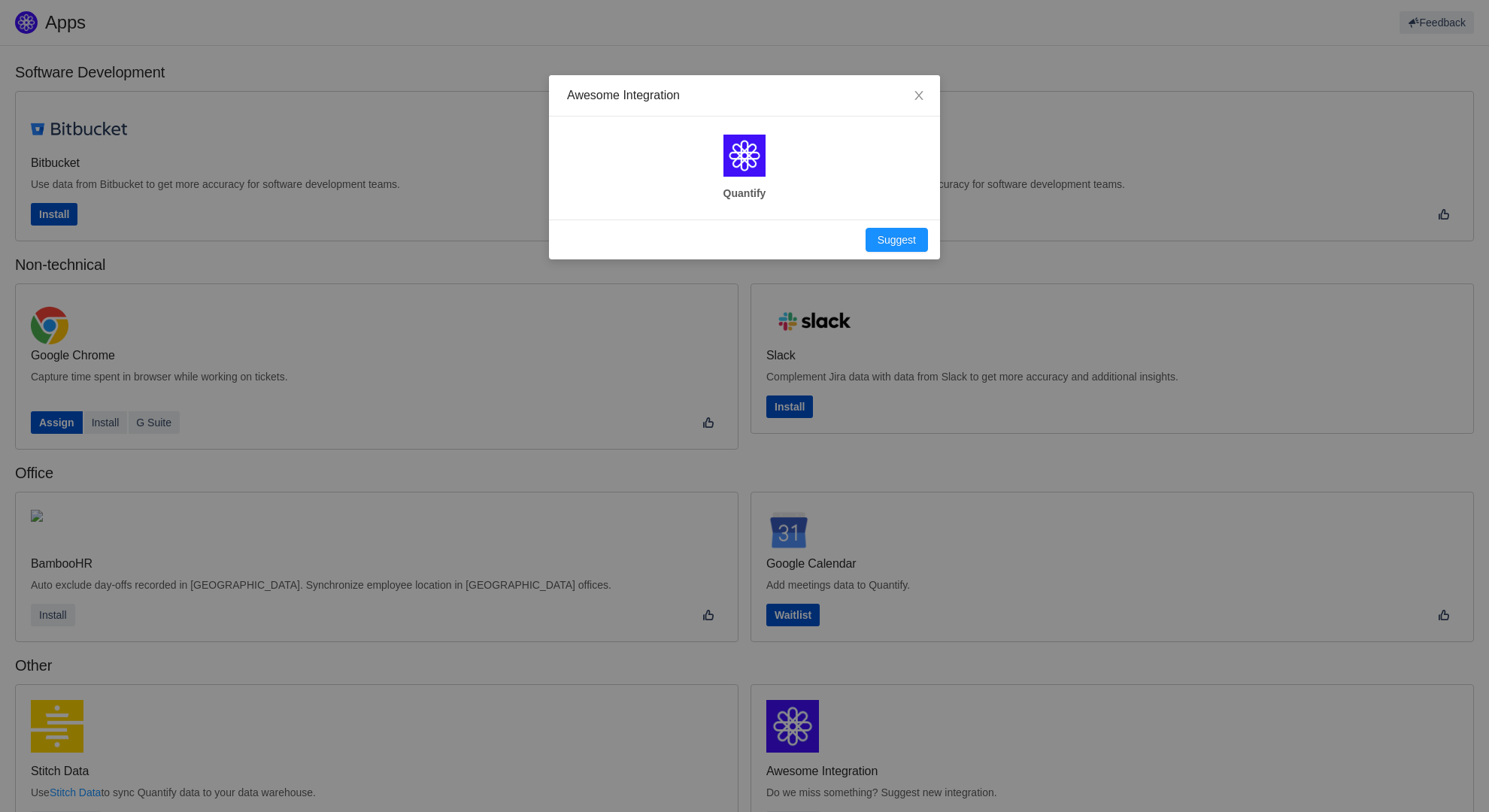
scroll to position [231, 0]
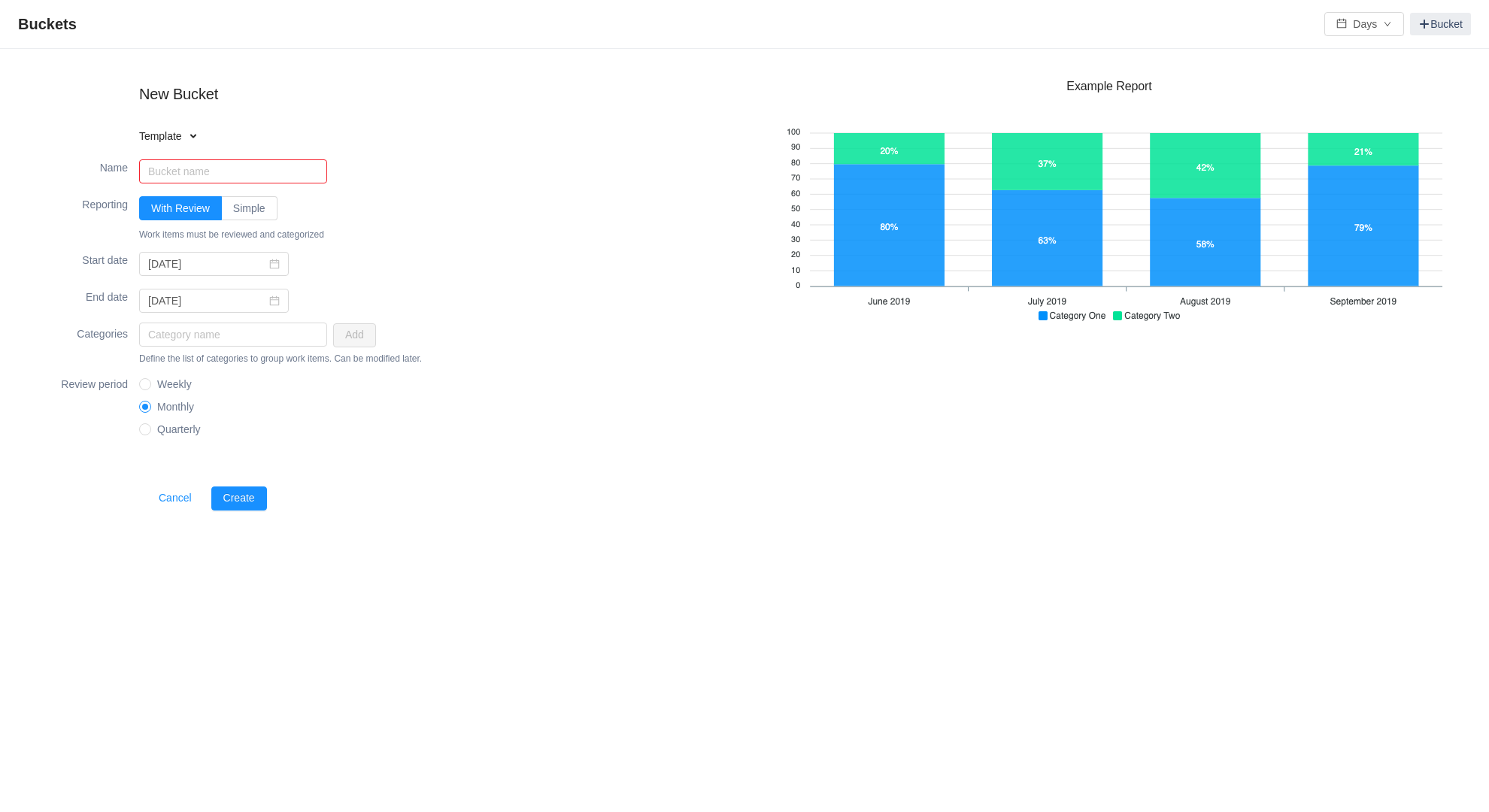
click at [233, 212] on input "Simple" at bounding box center [233, 212] width 0 height 0
click at [139, 423] on input "Quarterly" at bounding box center [145, 428] width 11 height 11
radio input "true"
radio input "false"
radio input "true"
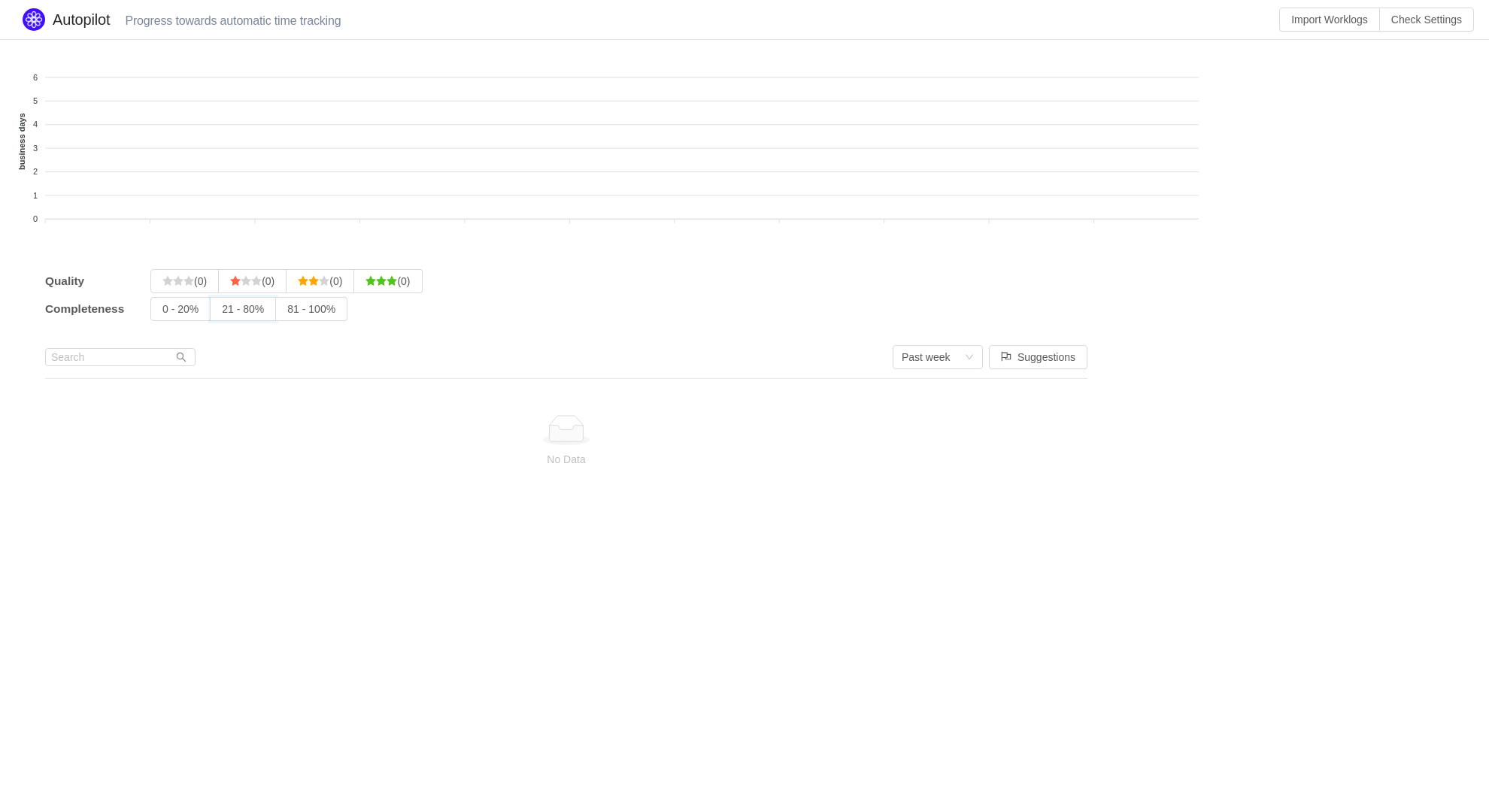
click at [222, 313] on input "21 - 80%" at bounding box center [222, 313] width 0 height 0
click at [162, 313] on input "0 - 20%" at bounding box center [162, 313] width 0 height 0
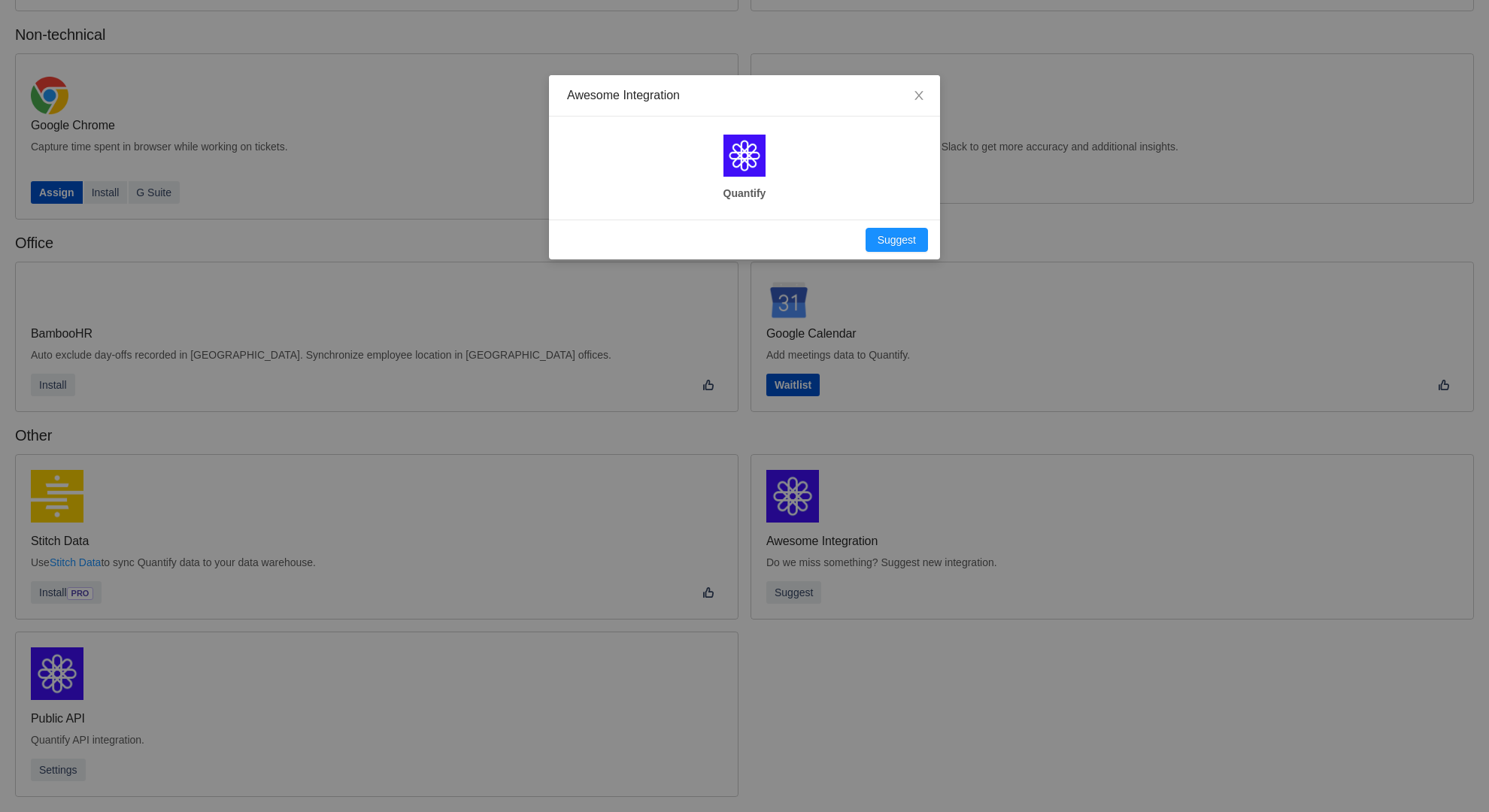
scroll to position [204, 0]
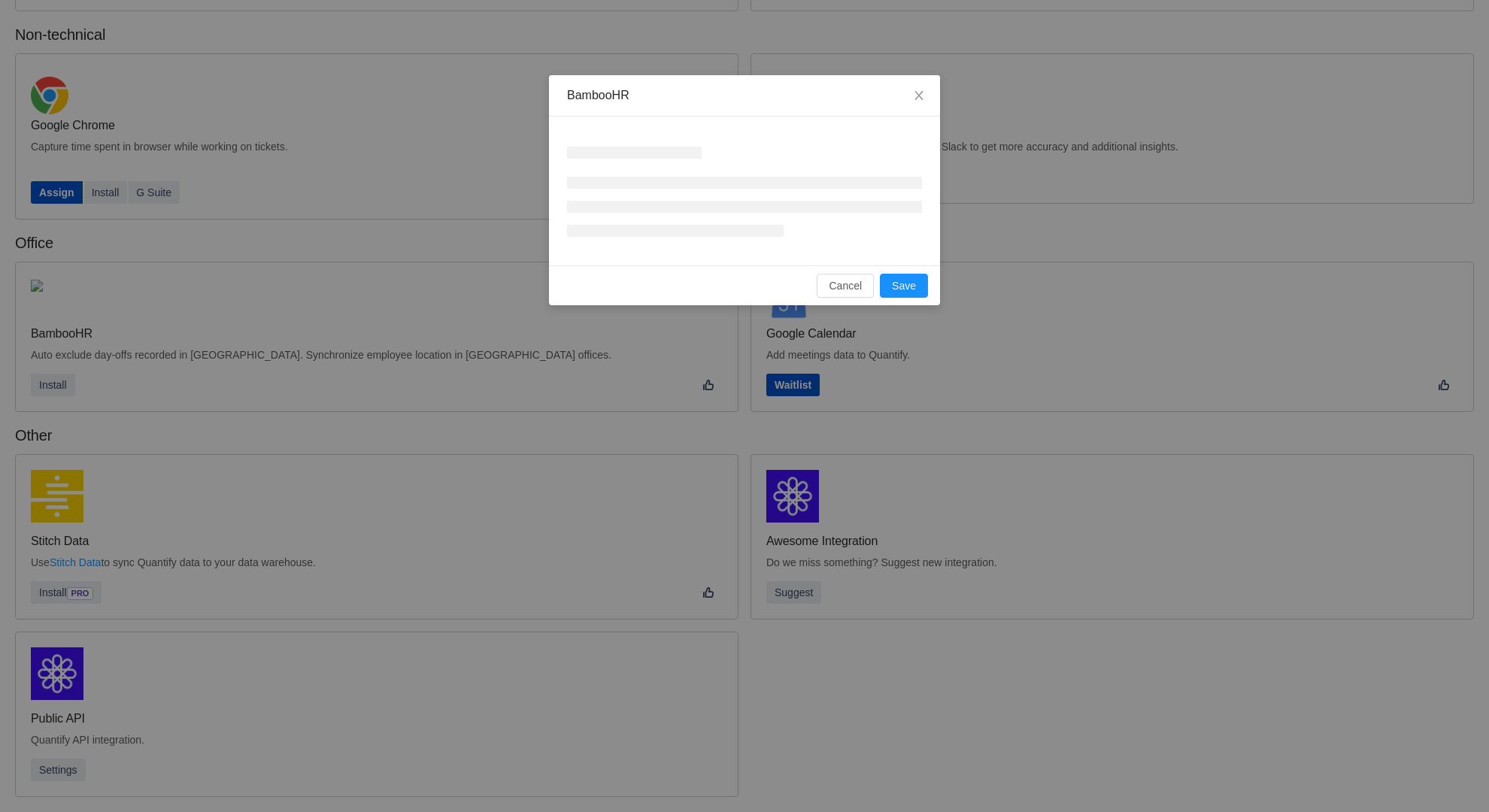
scroll to position [204, 0]
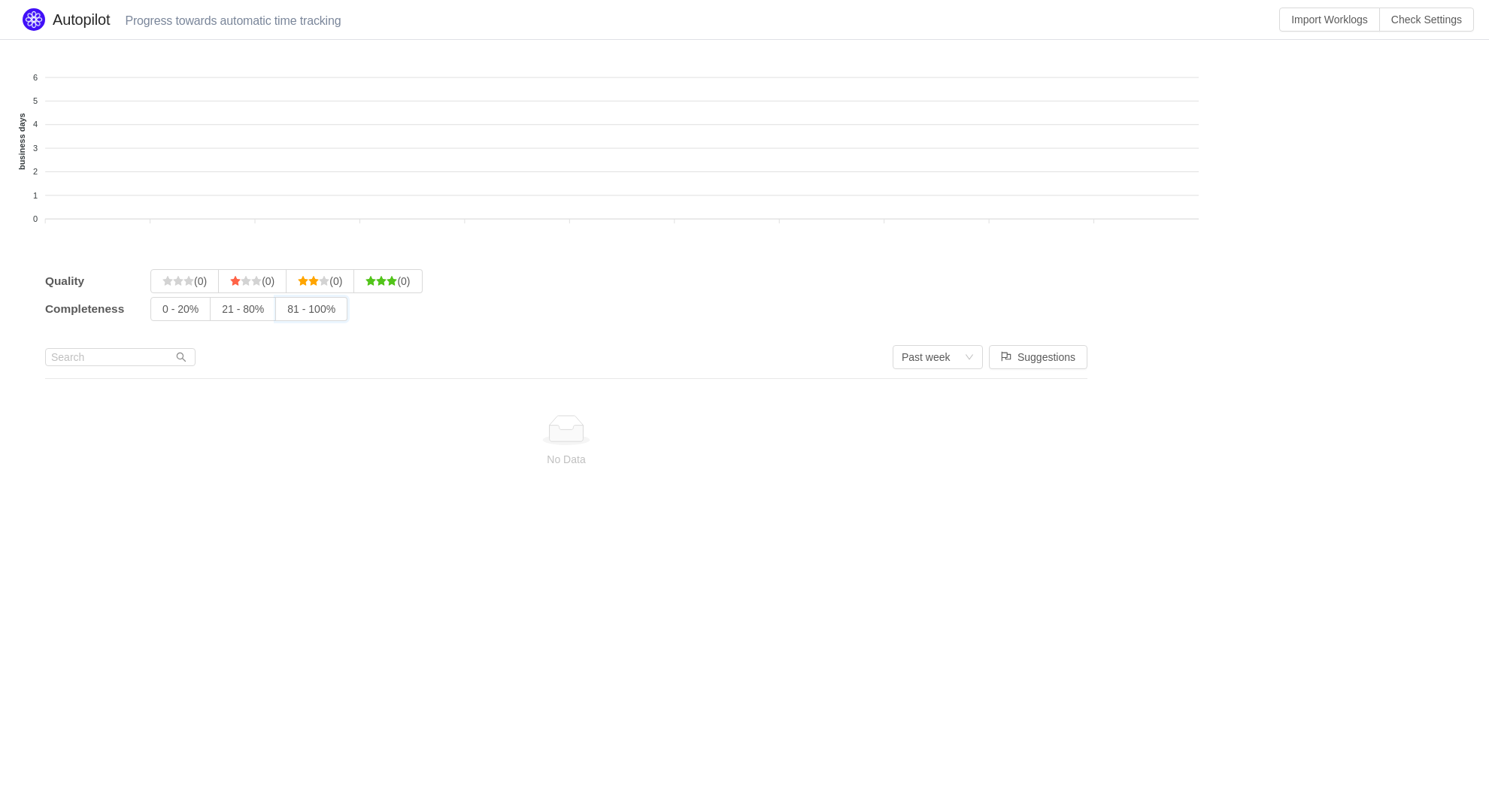
click at [287, 313] on input "81 - 100%" at bounding box center [287, 313] width 0 height 0
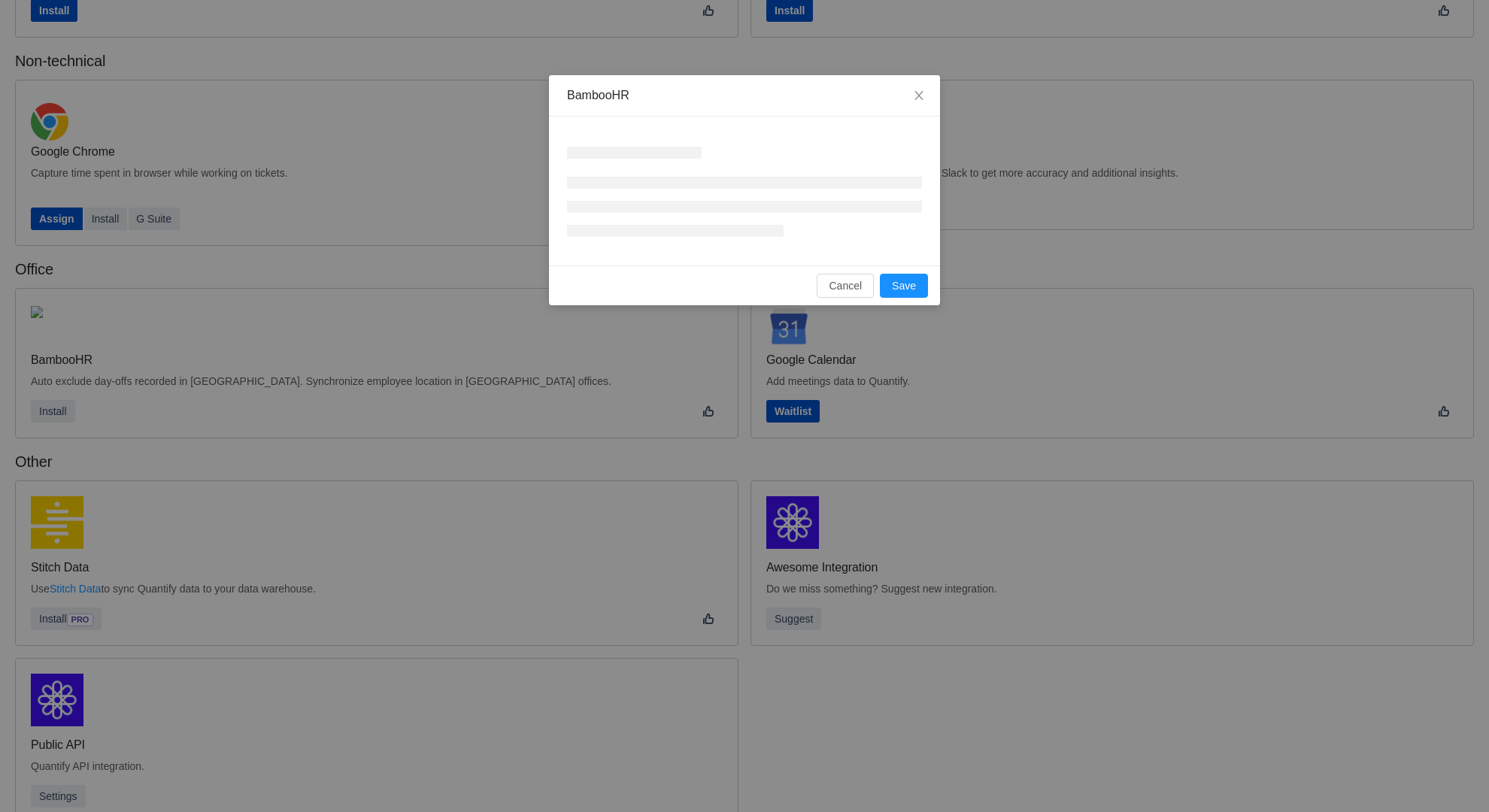
scroll to position [203, 0]
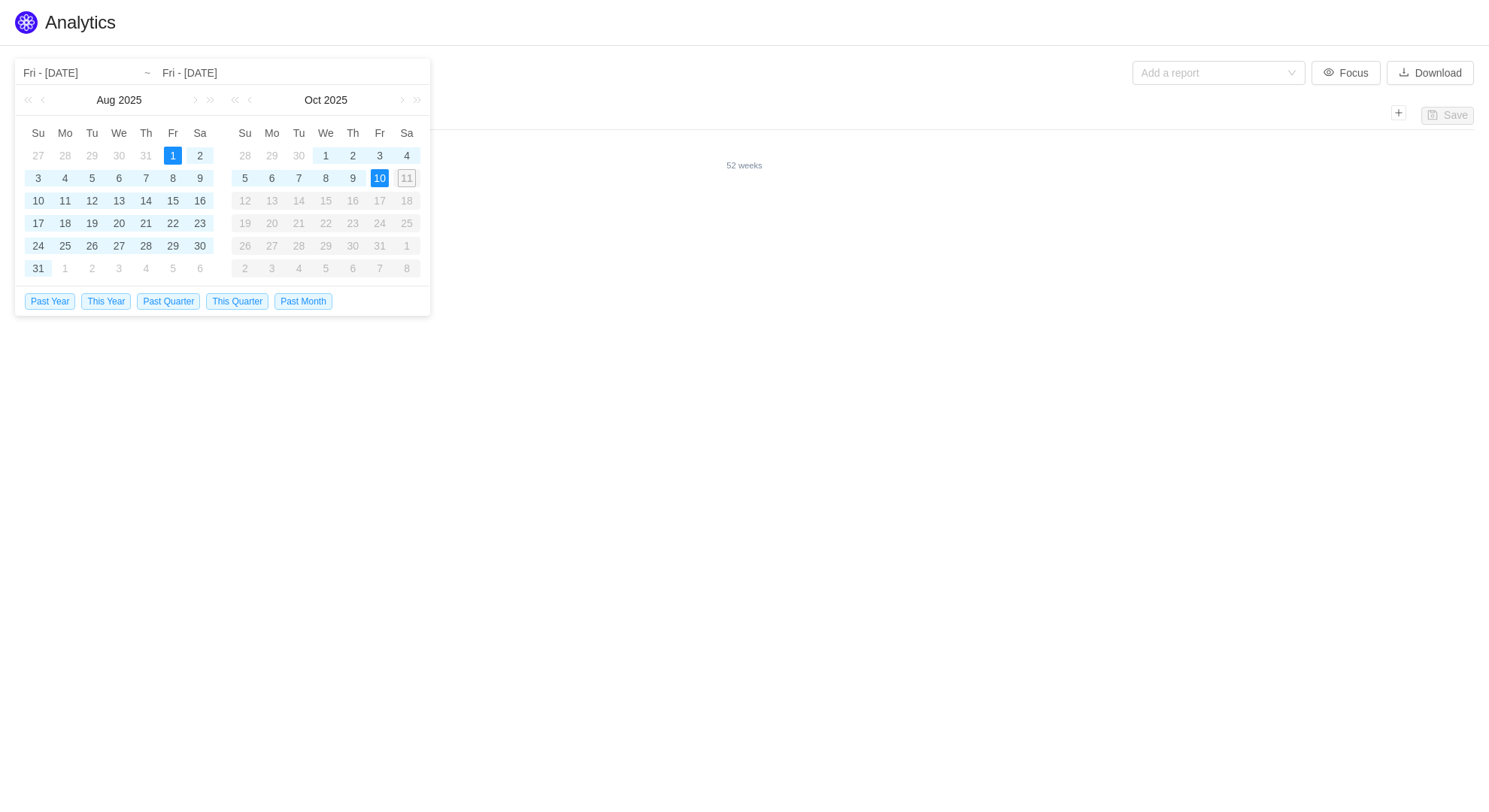
type input "Mon - Jan 01, 2024"
type input "Tue - Dec 31, 2024"
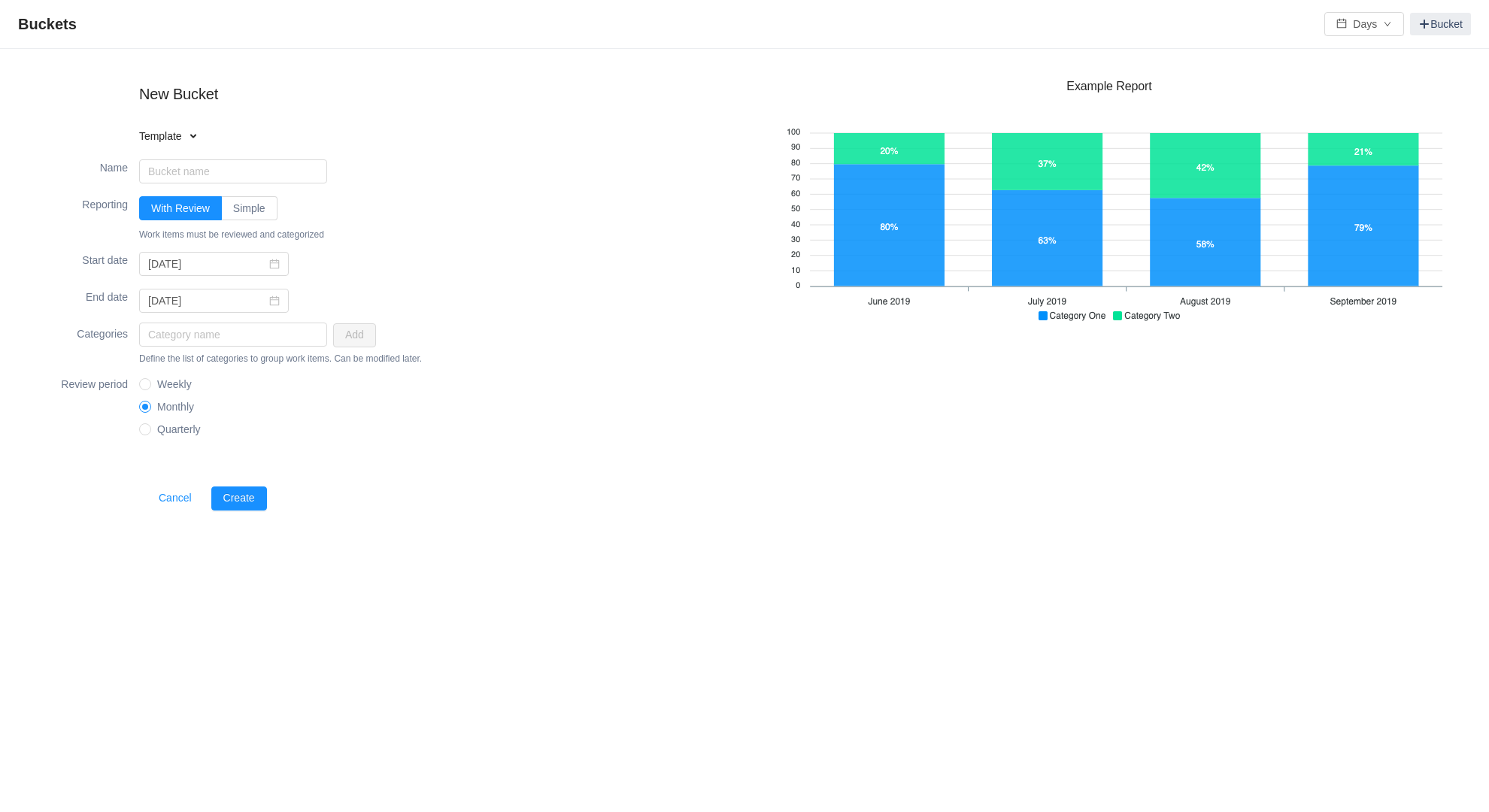
type input "2026-01-09"
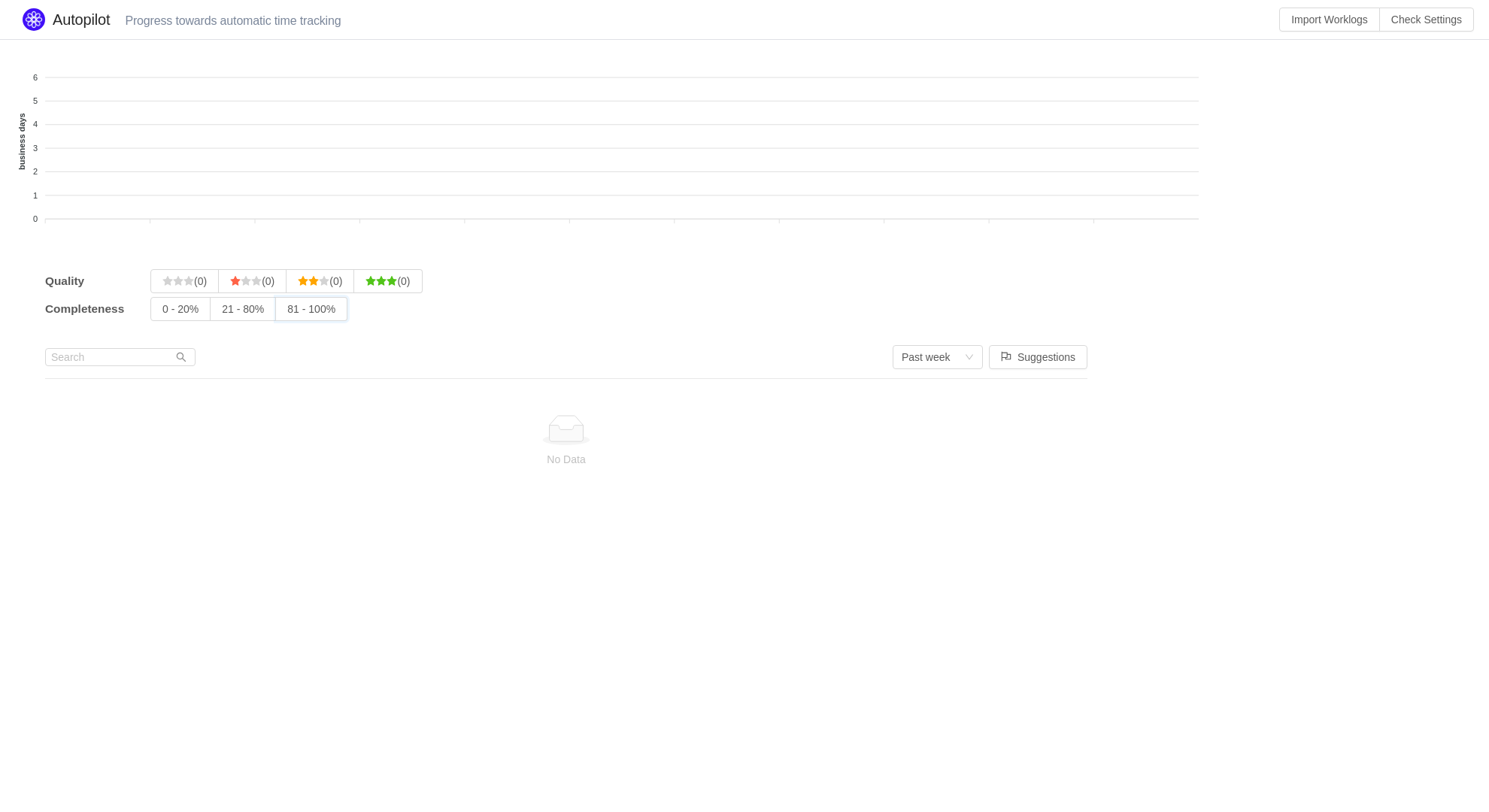
click at [287, 313] on input "81 - 100%" at bounding box center [287, 313] width 0 height 0
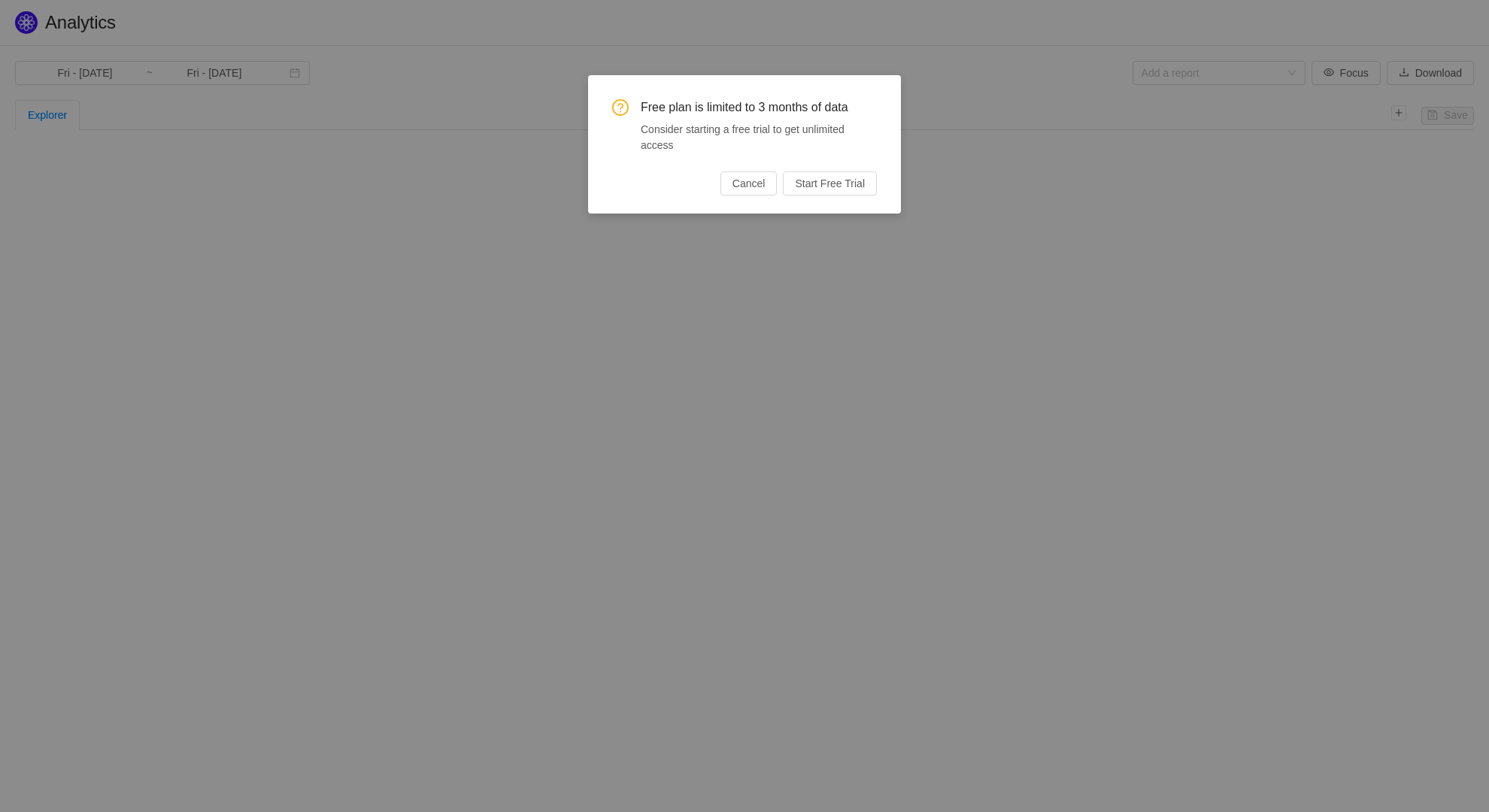
type input "Mon - [DATE]"
type input "Tue - [DATE]"
type input "Mon - Jan 01, 2024"
type input "Tue - Dec 31, 2024"
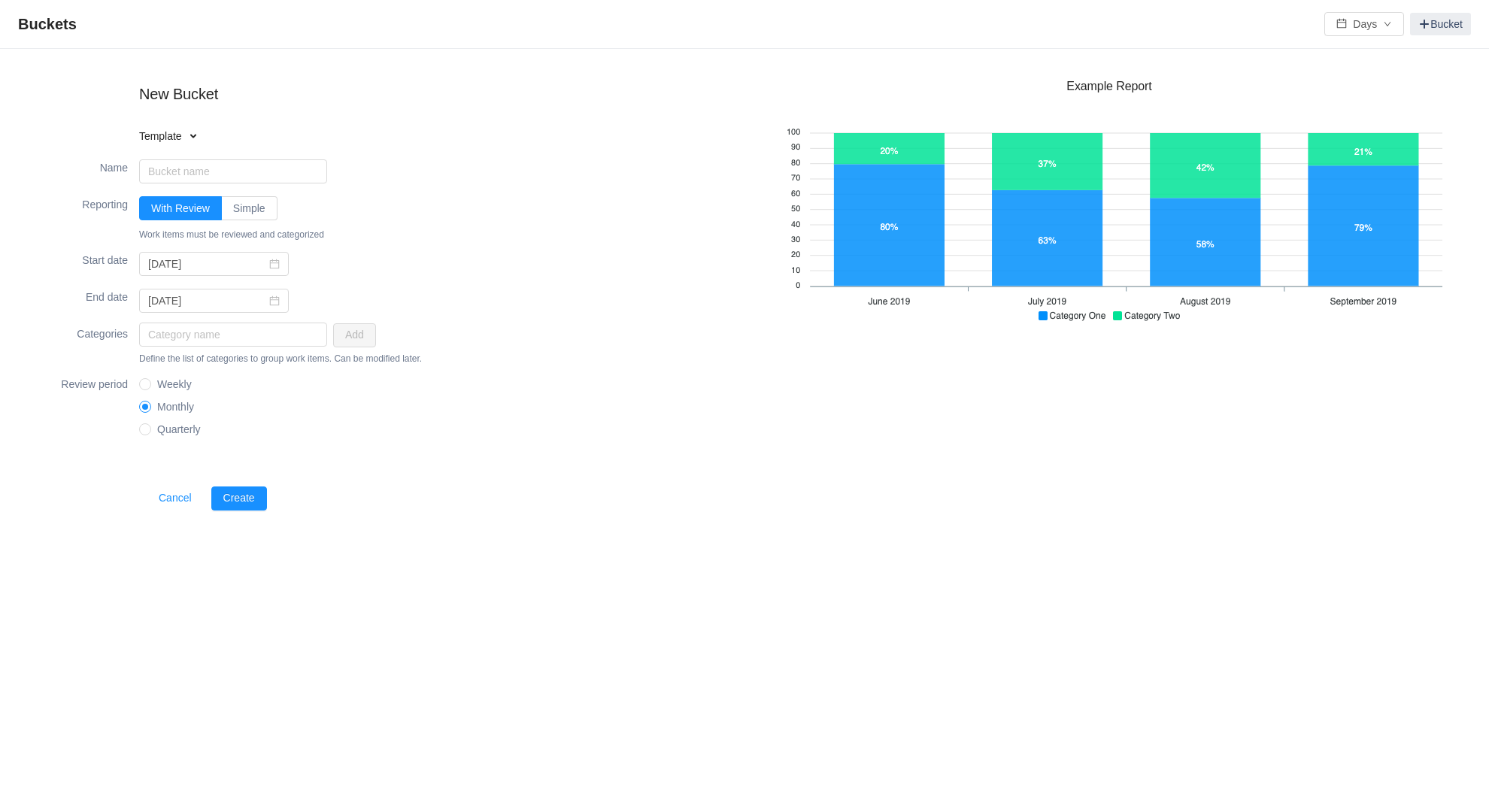
type input "2025-12-07"
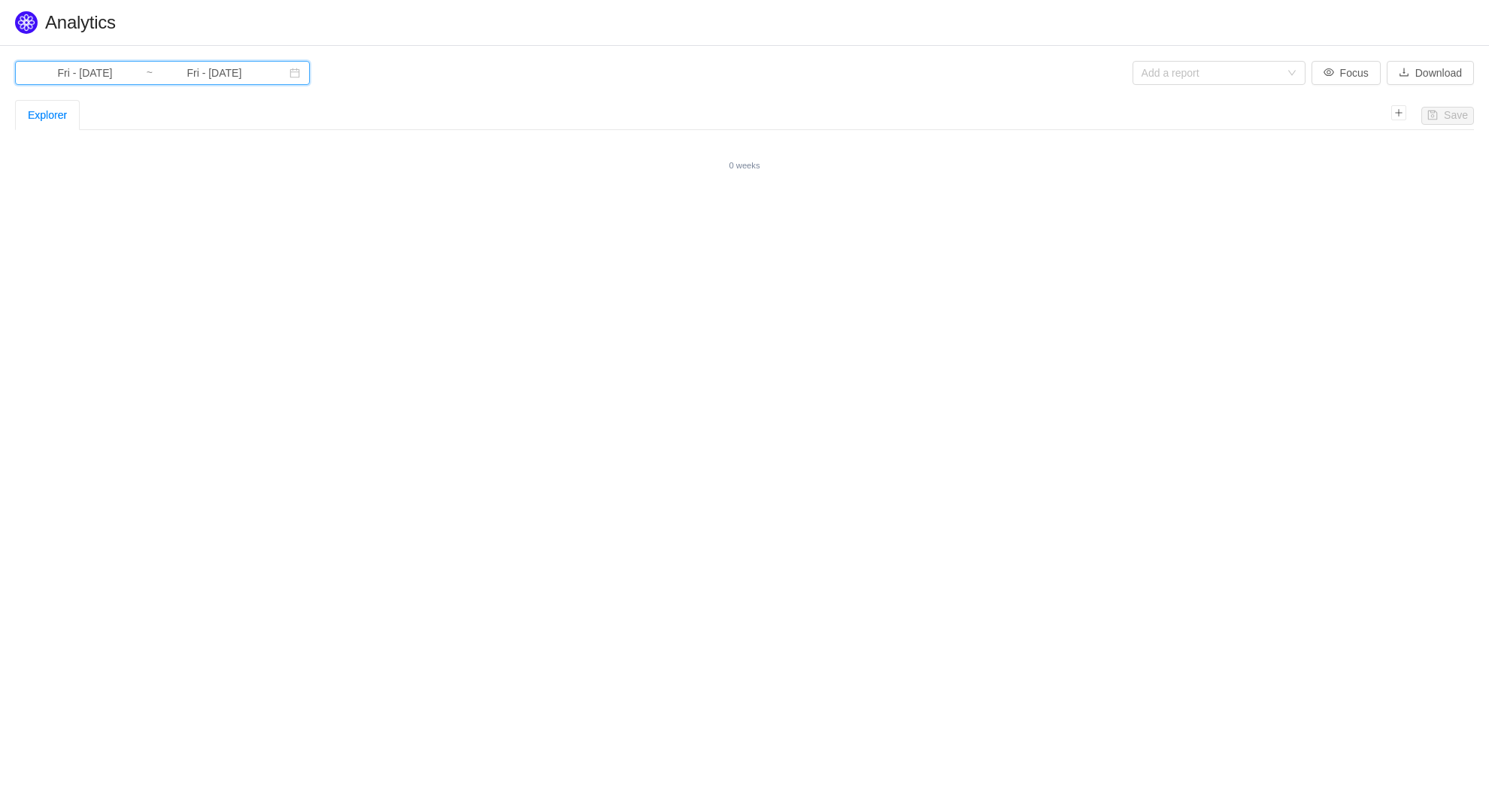
type input "Wed - Oct 01, 2025"
type input "Sat - Oct 04, 2025"
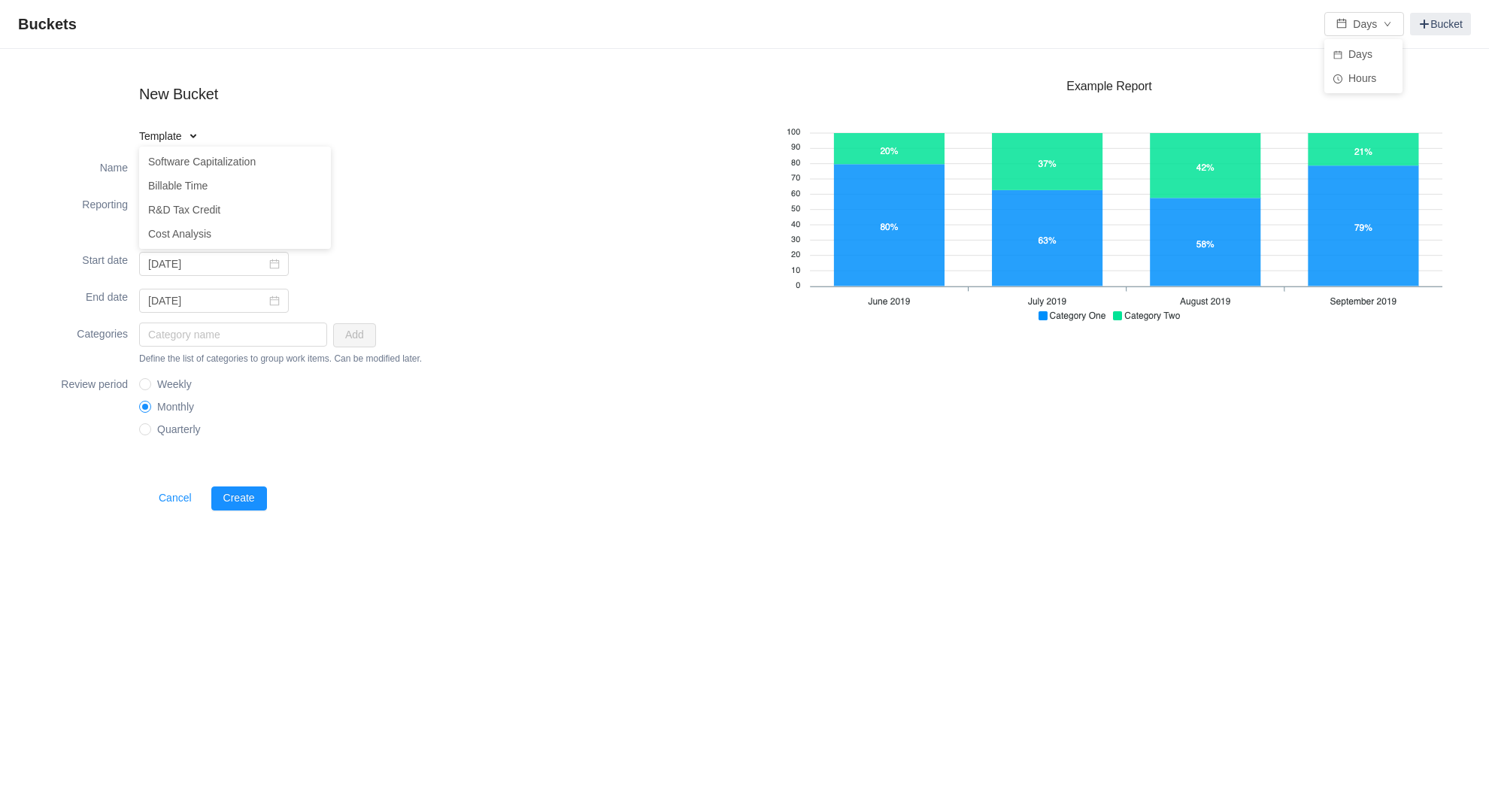
click at [233, 212] on input "Simple" at bounding box center [233, 212] width 0 height 0
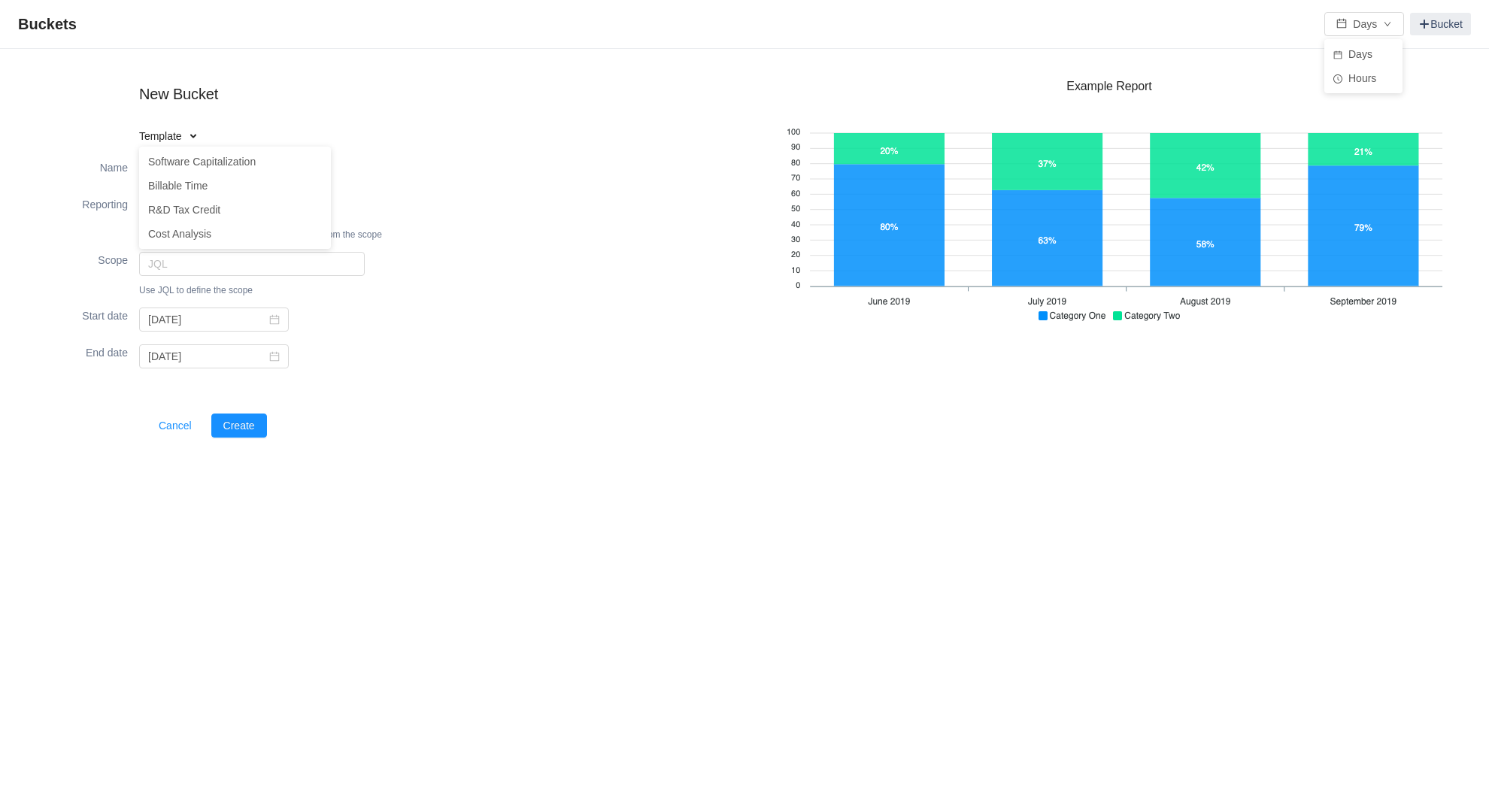
click at [151, 212] on input "With Review" at bounding box center [151, 212] width 0 height 0
